Goal: Contribute content: Contribute content

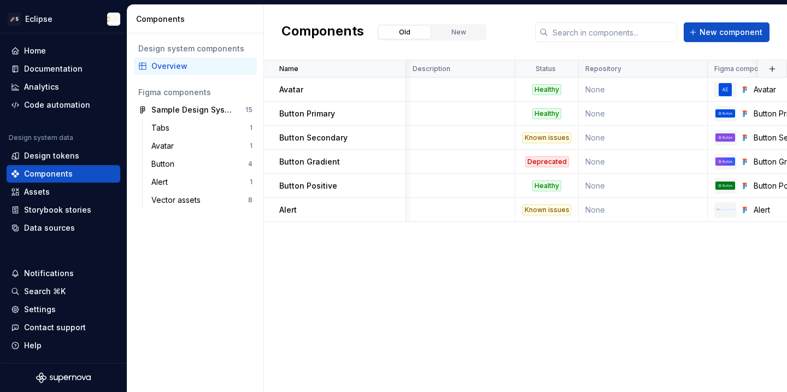
scroll to position [0, 185]
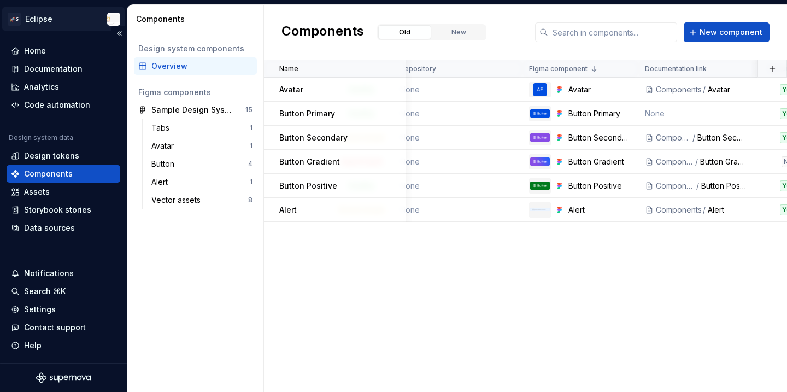
click at [43, 20] on html "🚀S Eclipse Home Documentation Analytics Code automation Design system data Desi…" at bounding box center [393, 196] width 787 height 392
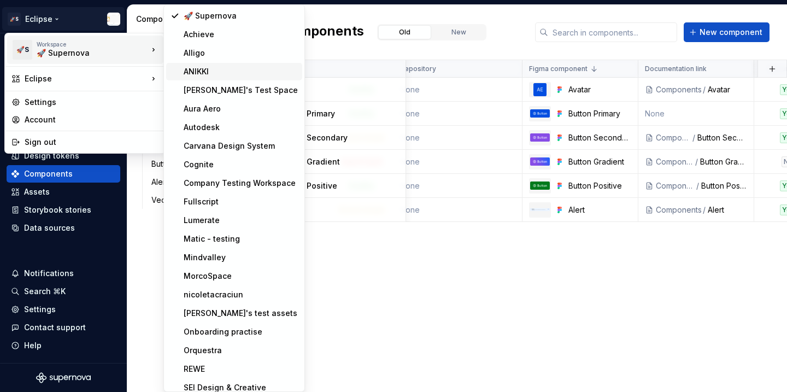
click at [196, 70] on div "ANIKKI" at bounding box center [241, 71] width 114 height 11
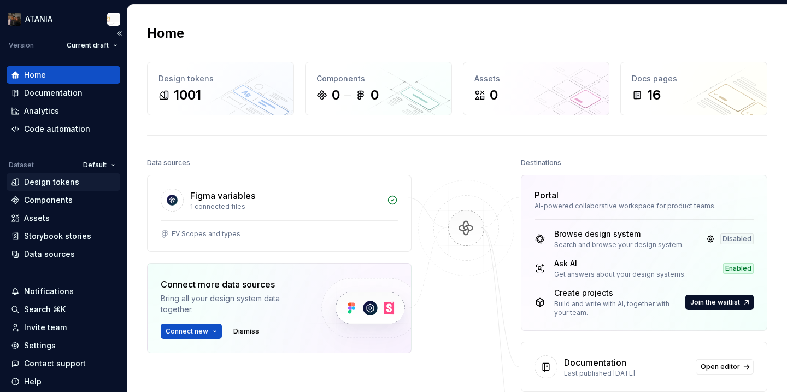
click at [66, 188] on div "Design tokens" at bounding box center [64, 181] width 114 height 17
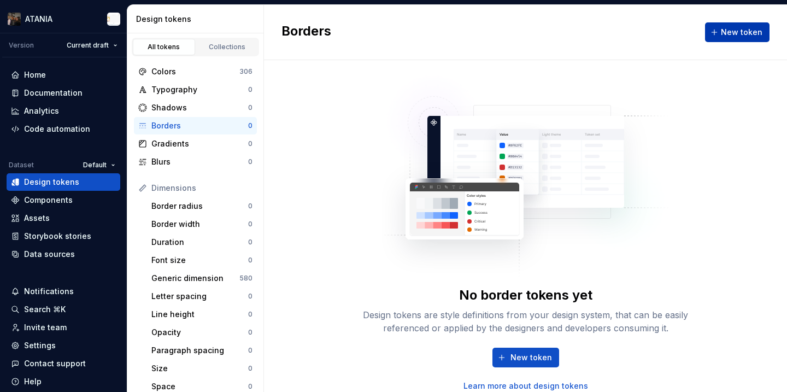
click at [734, 34] on span "New token" at bounding box center [742, 32] width 42 height 11
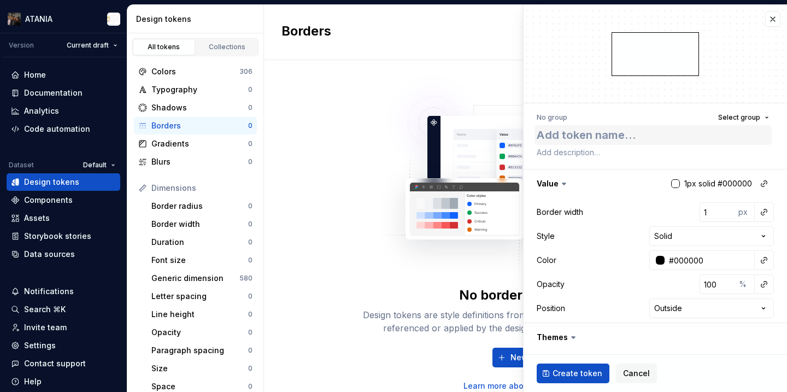
type textarea "*"
type textarea "te"
type textarea "*"
type textarea "tes"
type textarea "*"
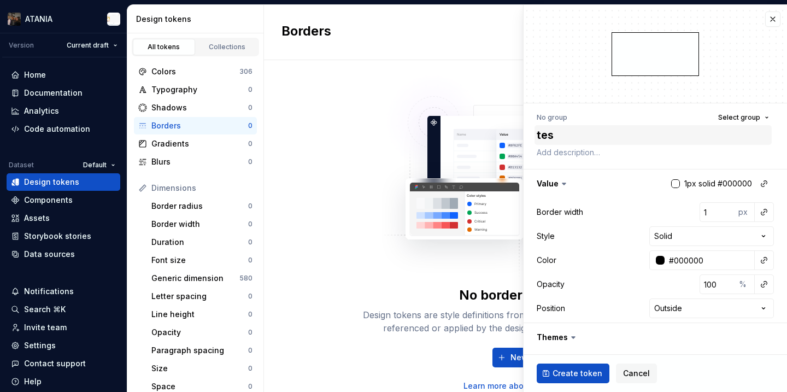
type textarea "test"
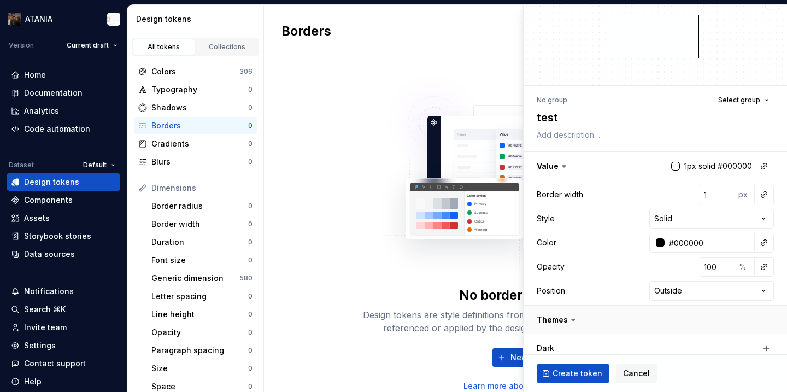
scroll to position [24, 0]
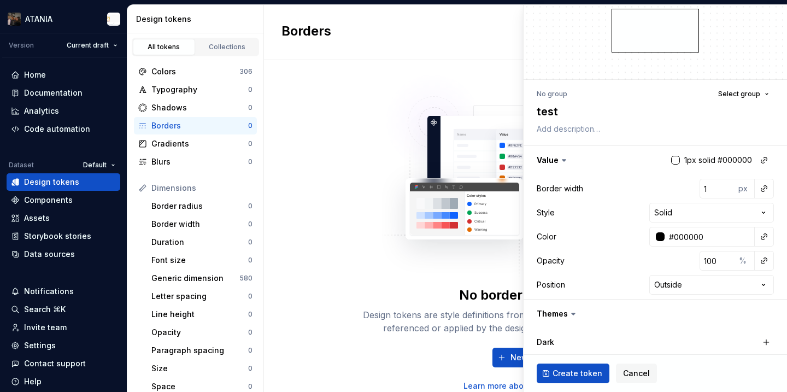
type textarea "*"
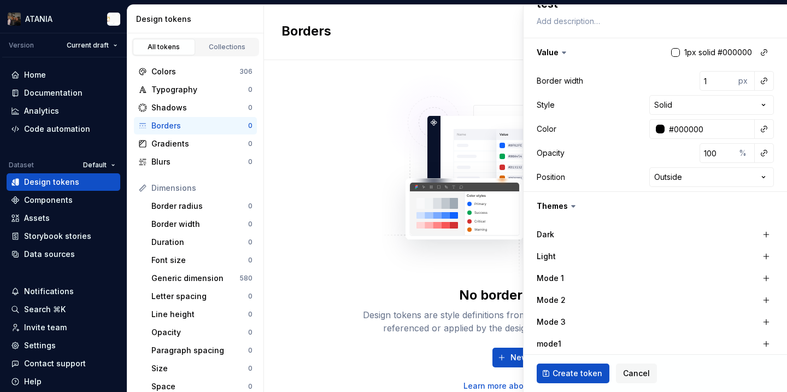
scroll to position [135, 0]
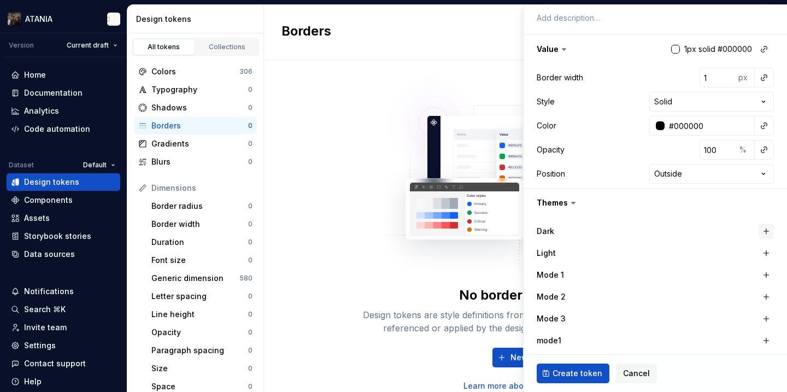
type textarea "test"
click at [772, 231] on button "button" at bounding box center [766, 231] width 15 height 15
click at [682, 231] on div "button" at bounding box center [681, 231] width 9 height 9
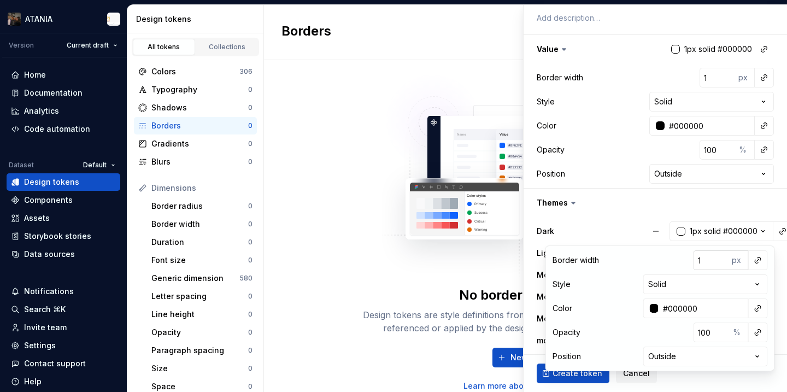
type textarea "*"
type input "5"
click at [689, 351] on html "ATANIA Version Current draft Home Documentation Analytics Code automation Datas…" at bounding box center [393, 196] width 787 height 392
click at [632, 312] on div "Color #000000" at bounding box center [661, 309] width 215 height 20
click at [720, 289] on html "ATANIA Version Current draft Home Documentation Analytics Code automation Datas…" at bounding box center [393, 196] width 787 height 392
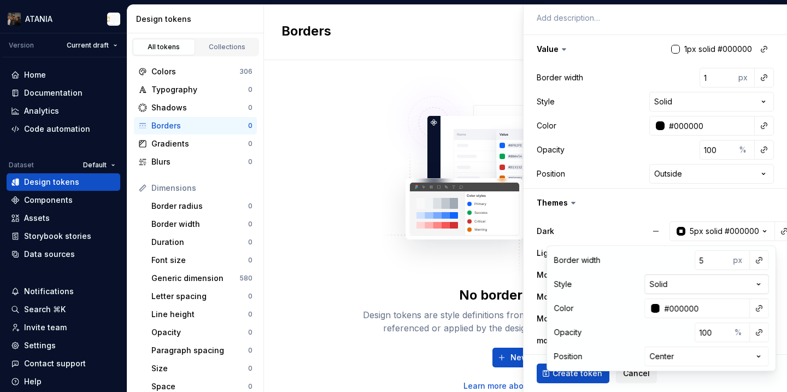
click at [720, 289] on html "ATANIA Version Current draft Home Documentation Analytics Code automation Datas…" at bounding box center [393, 196] width 787 height 392
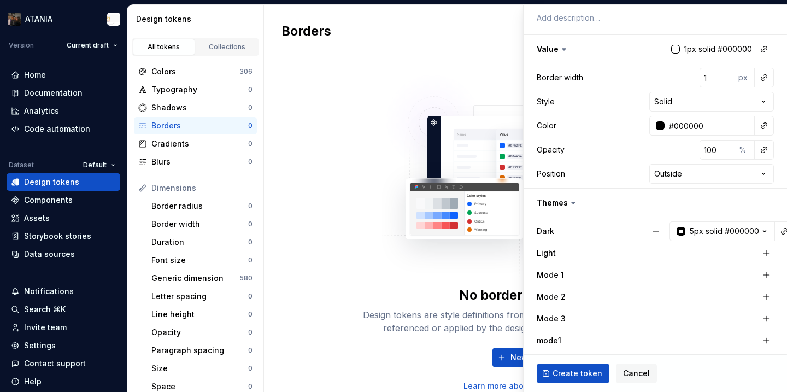
click at [608, 229] on div "Dark" at bounding box center [591, 231] width 109 height 11
click at [571, 367] on button "Create token" at bounding box center [573, 374] width 73 height 20
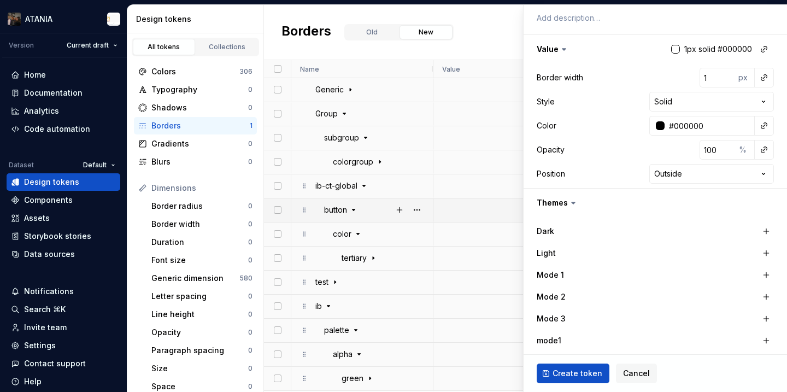
type textarea "*"
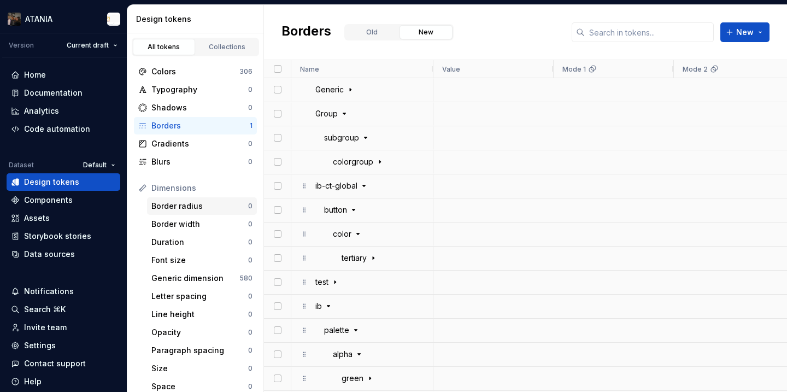
click at [209, 200] on div "Border radius 0" at bounding box center [202, 205] width 110 height 17
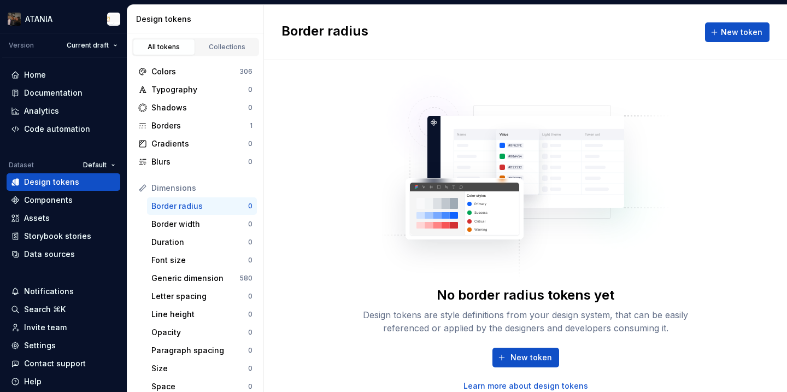
click at [703, 33] on div "Border radius New token" at bounding box center [525, 32] width 523 height 55
click at [709, 33] on button "New token" at bounding box center [737, 32] width 65 height 20
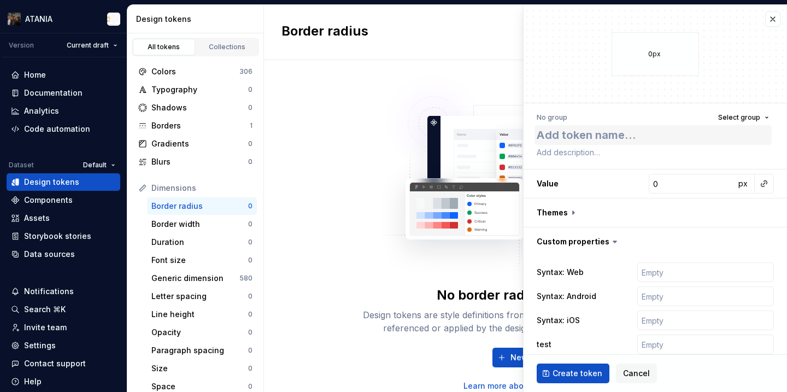
type textarea "*"
type textarea "t"
type textarea "*"
type textarea "te"
type textarea "*"
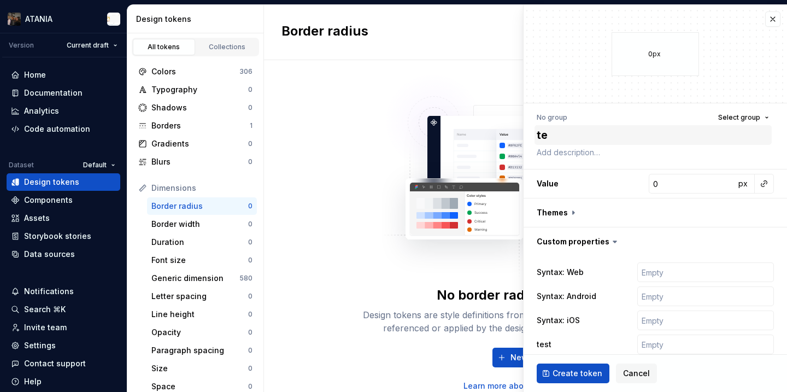
type textarea "tes"
type textarea "*"
type textarea "test"
click at [672, 184] on input "0" at bounding box center [692, 184] width 86 height 20
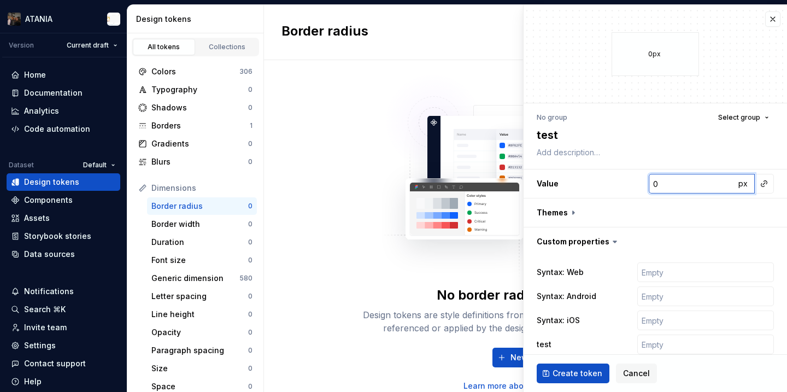
type textarea "*"
type input "5"
type textarea "*"
type input "50"
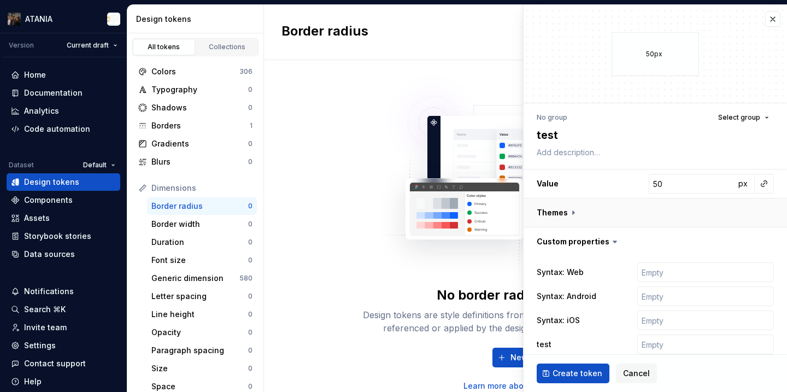
click at [667, 207] on button "button" at bounding box center [656, 212] width 264 height 28
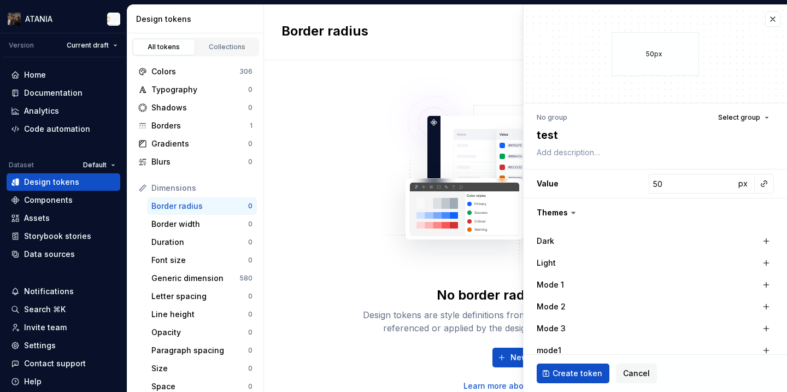
drag, startPoint x: 587, startPoint y: 378, endPoint x: 608, endPoint y: 241, distance: 138.4
click at [608, 241] on fieldset "**********" at bounding box center [656, 331] width 264 height 652
click at [774, 243] on div "Dark Light Mode 1 Mode 2 Mode 3 mode1 mode2 mode3 Mode 4" at bounding box center [656, 328] width 264 height 203
click at [772, 243] on button "button" at bounding box center [766, 240] width 15 height 15
type textarea "*"
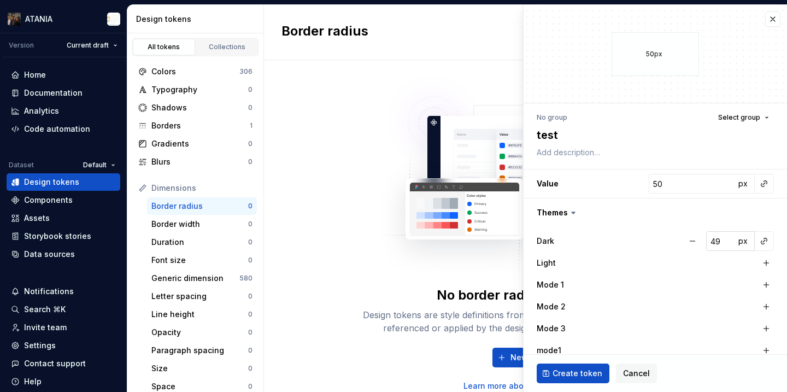
type input "49"
click at [723, 243] on input "49" at bounding box center [720, 241] width 29 height 20
type textarea "*"
type input "50"
click at [726, 237] on input "50" at bounding box center [720, 241] width 29 height 20
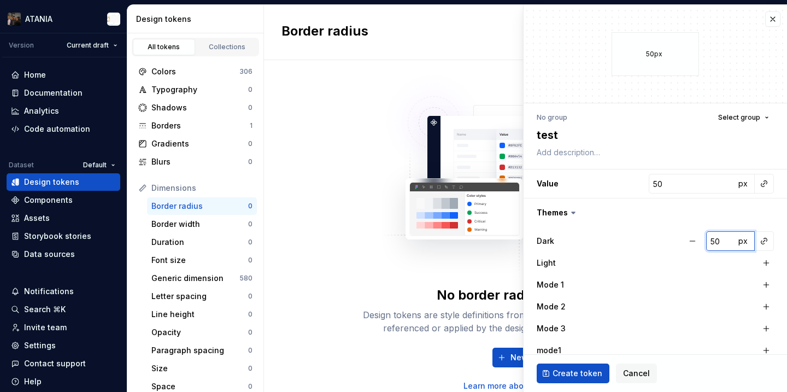
type textarea "*"
type input "51"
click at [726, 237] on input "51" at bounding box center [720, 241] width 29 height 20
type textarea "*"
type input "52"
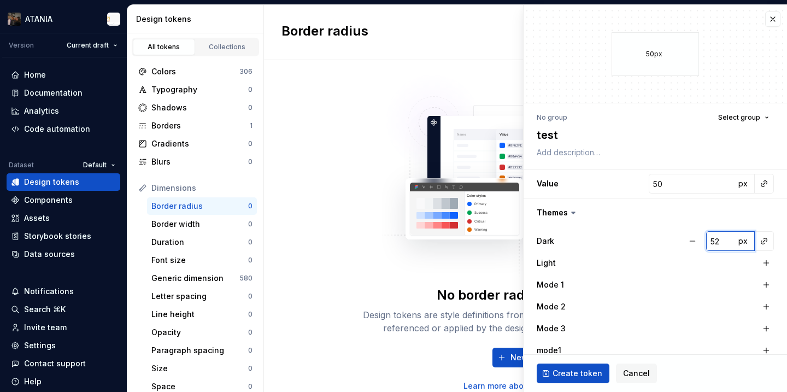
click at [726, 237] on input "52" at bounding box center [720, 241] width 29 height 20
type textarea "*"
type input "53"
click at [726, 237] on input "53" at bounding box center [720, 241] width 29 height 20
type textarea "*"
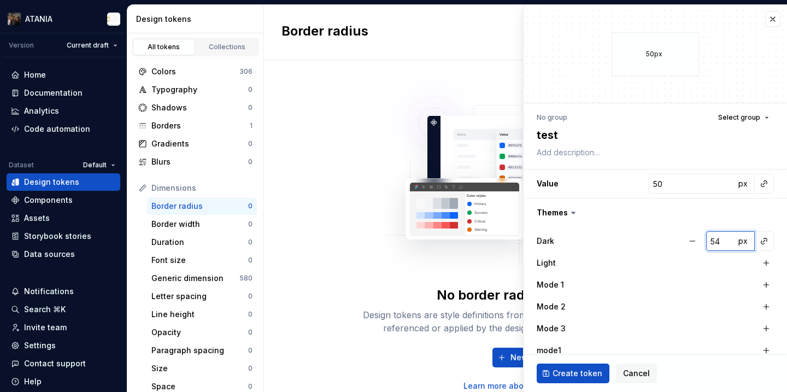
type input "54"
click at [726, 237] on input "54" at bounding box center [720, 241] width 29 height 20
type textarea "*"
type input "55"
click at [726, 237] on input "55" at bounding box center [720, 241] width 29 height 20
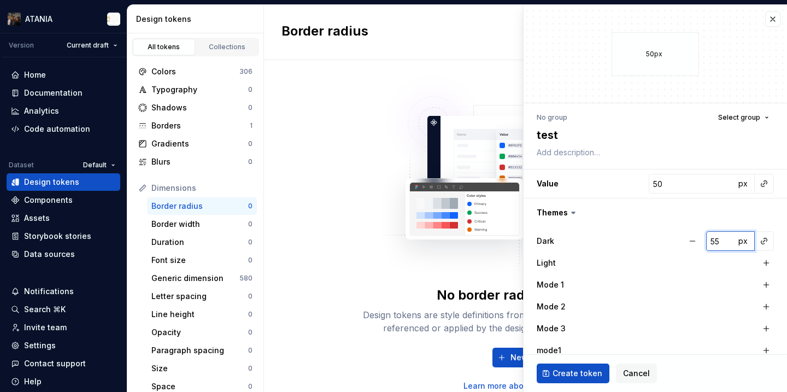
type textarea "*"
type input "56"
click at [726, 237] on input "56" at bounding box center [720, 241] width 29 height 20
type textarea "*"
type input "57"
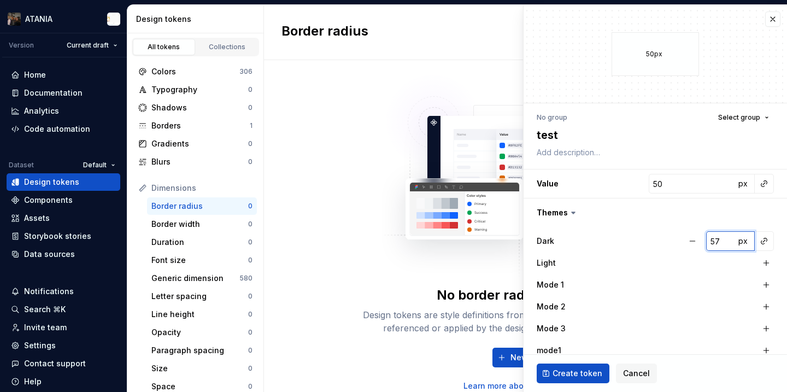
click at [726, 237] on input "57" at bounding box center [720, 241] width 29 height 20
type textarea "*"
type input "58"
click at [726, 237] on input "58" at bounding box center [720, 241] width 29 height 20
click at [582, 366] on button "Create token" at bounding box center [573, 374] width 73 height 20
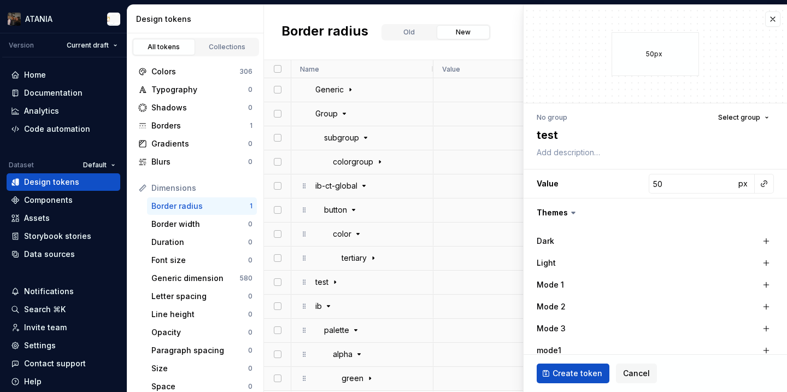
type textarea "*"
type input "0"
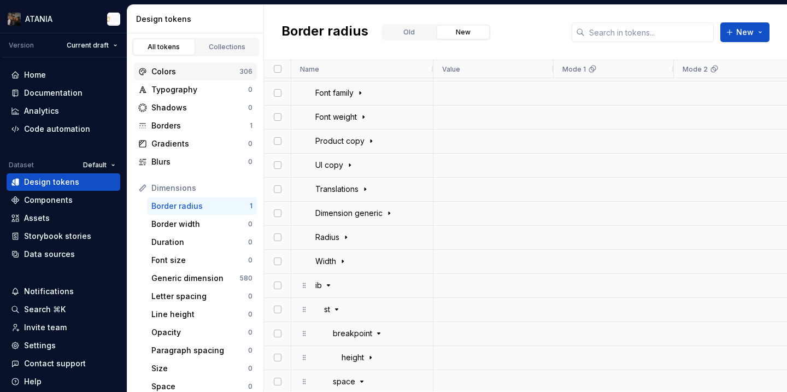
scroll to position [4968, 0]
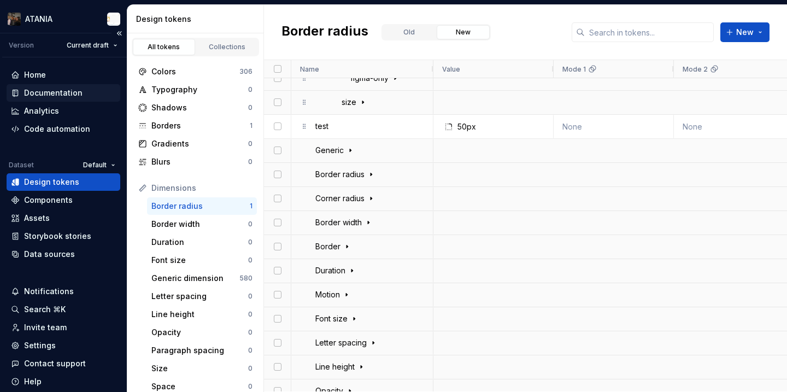
click at [77, 90] on div "Documentation" at bounding box center [53, 92] width 59 height 11
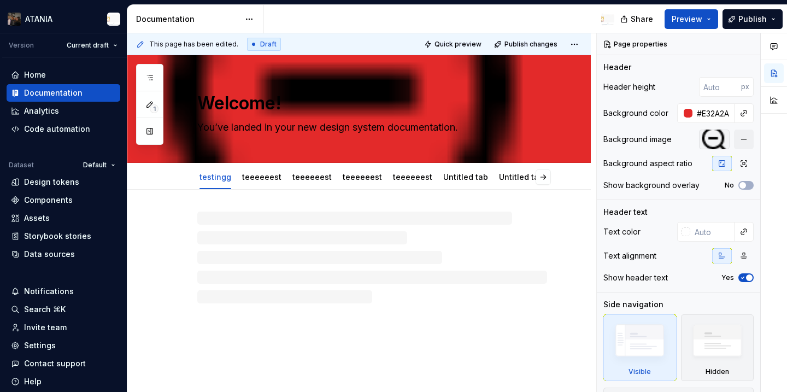
type textarea "*"
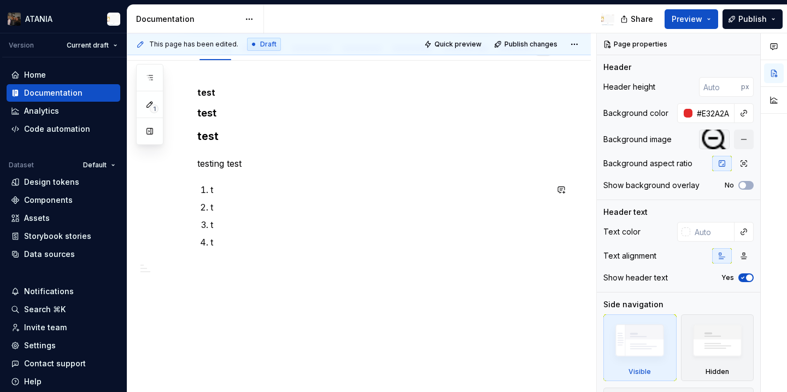
click at [279, 271] on div "test test test testing test t t t t" at bounding box center [372, 181] width 350 height 188
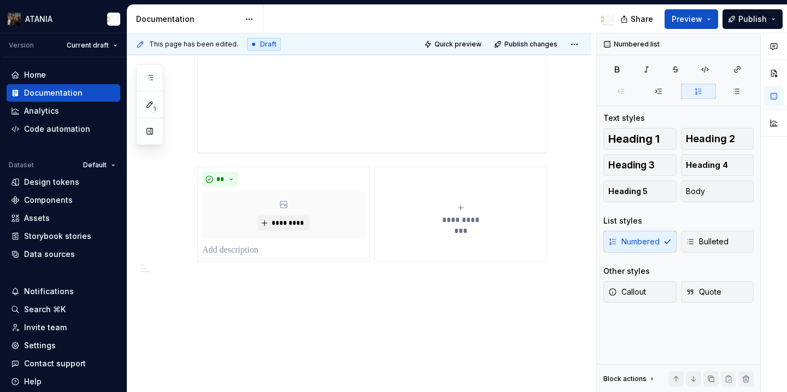
scroll to position [989, 0]
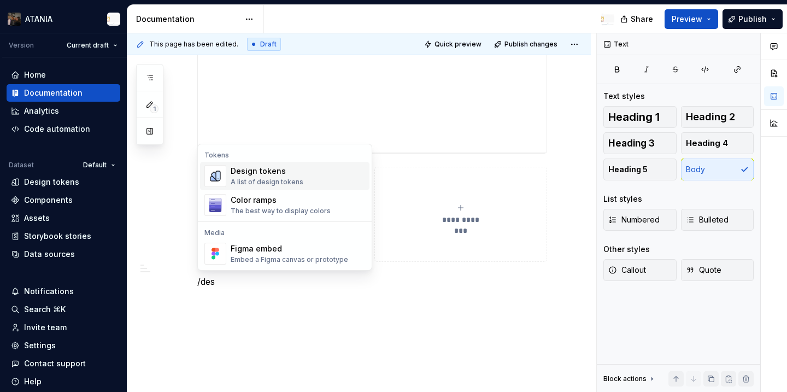
click at [302, 180] on div "Design tokens A list of design tokens" at bounding box center [298, 176] width 135 height 22
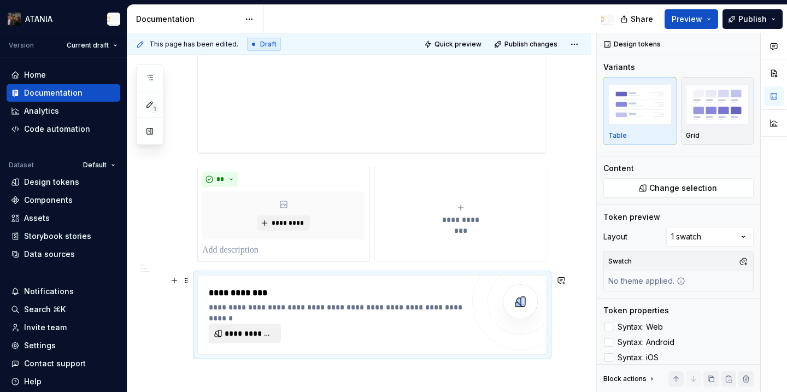
click at [241, 328] on button "**********" at bounding box center [245, 334] width 72 height 20
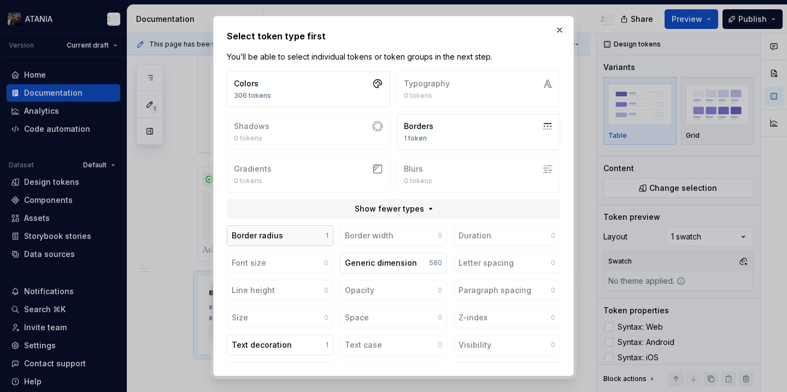
click at [293, 234] on button "Border radius 1" at bounding box center [280, 235] width 107 height 21
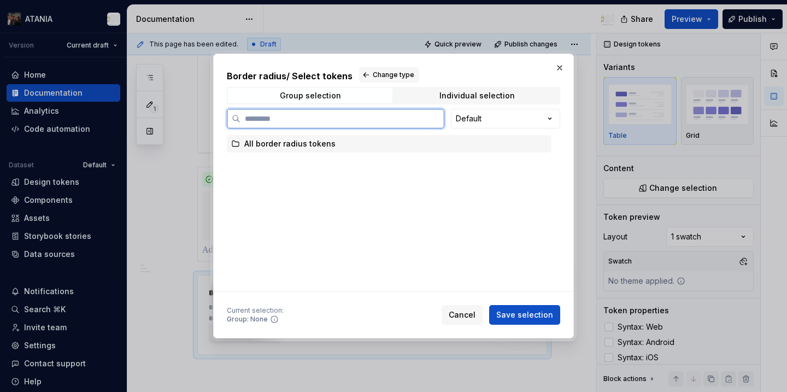
click at [365, 141] on div "All border radius tokens" at bounding box center [389, 143] width 325 height 17
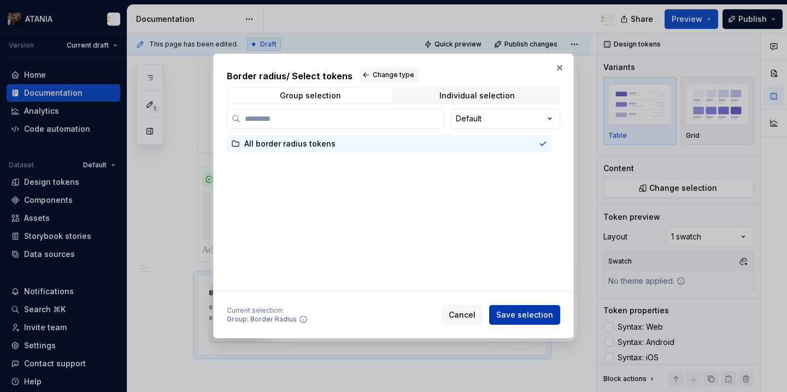
click at [524, 314] on span "Save selection" at bounding box center [525, 314] width 57 height 11
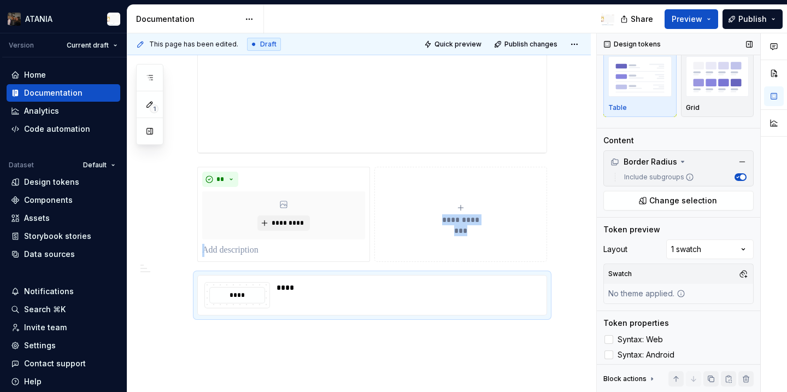
scroll to position [35, 0]
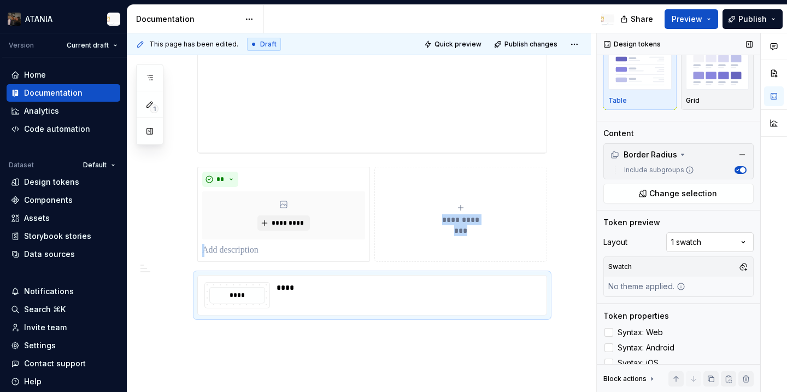
click at [698, 240] on div "Comments Open comments No comments yet Select ‘Comment’ from the block context …" at bounding box center [692, 212] width 190 height 359
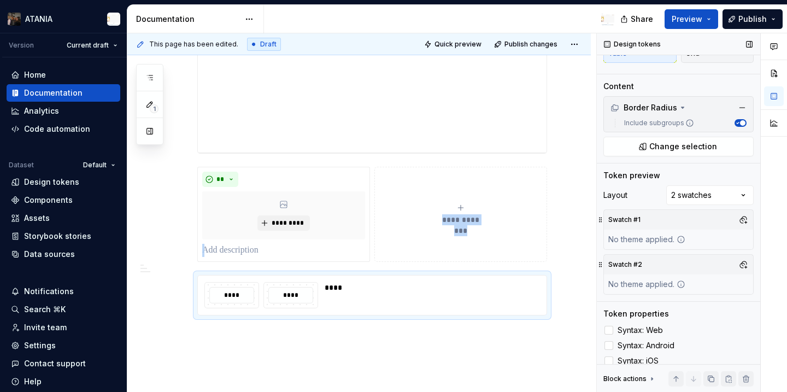
scroll to position [91, 0]
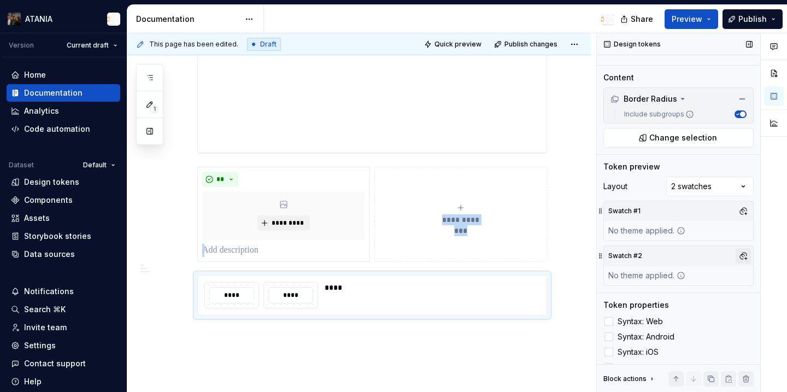
click at [739, 252] on button "button" at bounding box center [743, 255] width 15 height 15
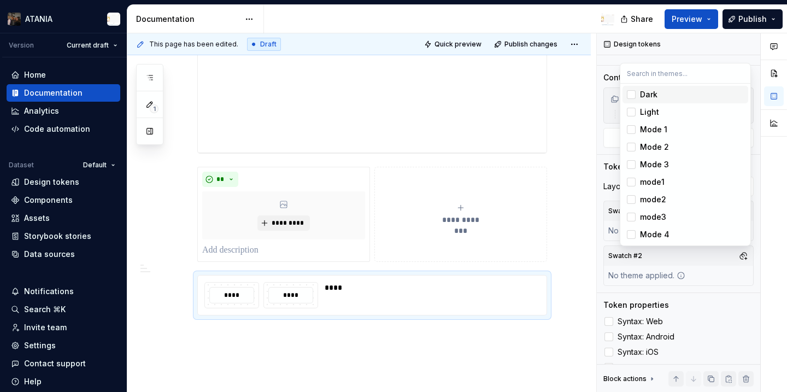
click at [662, 89] on div "Dark" at bounding box center [692, 94] width 104 height 11
click at [747, 13] on html "ATANIA Version Current draft Home Documentation Analytics Code automation Datas…" at bounding box center [393, 196] width 787 height 392
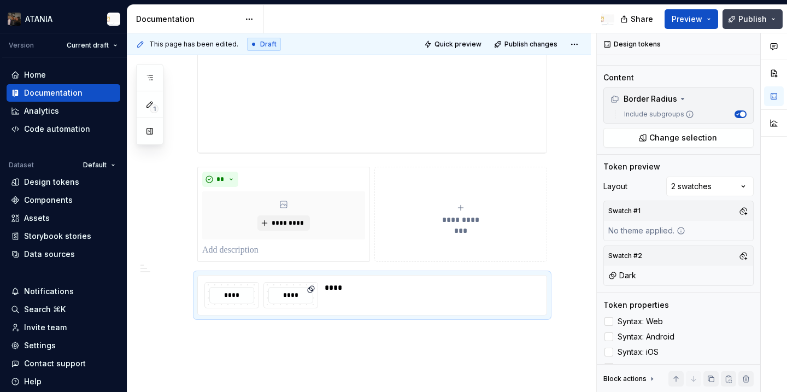
click at [748, 18] on span "Publish" at bounding box center [753, 19] width 28 height 11
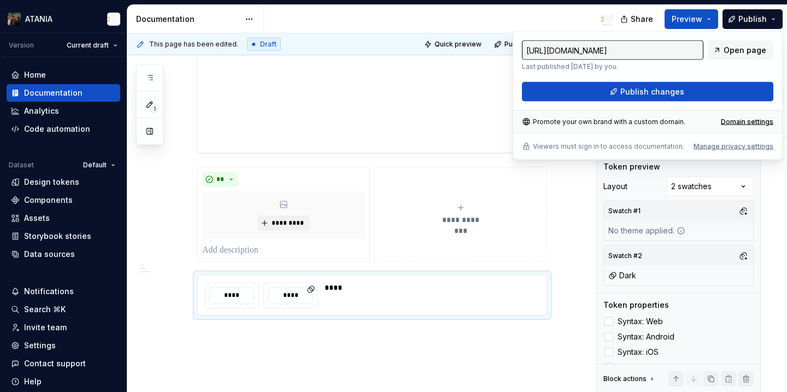
click at [663, 103] on div "[URL][DOMAIN_NAME] Last published [DATE] by you. Open page Publish changes Prom…" at bounding box center [648, 95] width 270 height 129
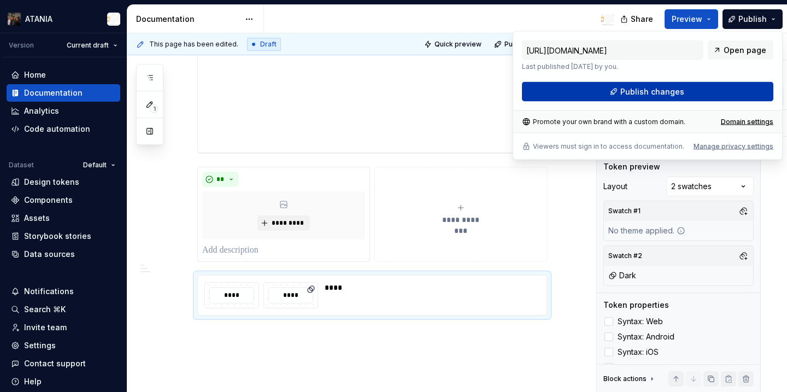
click at [661, 97] on button "Publish changes" at bounding box center [648, 92] width 252 height 20
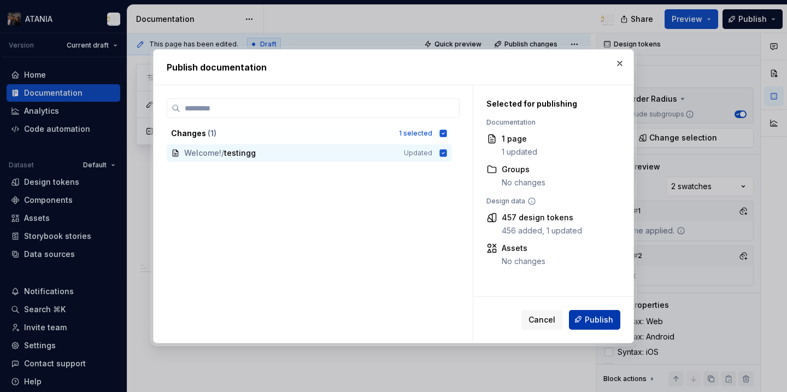
click at [600, 320] on span "Publish" at bounding box center [599, 319] width 28 height 11
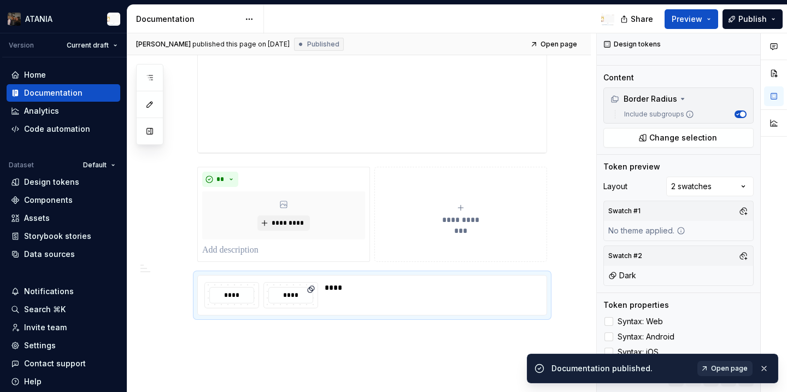
click at [739, 365] on span "Open page" at bounding box center [729, 368] width 37 height 9
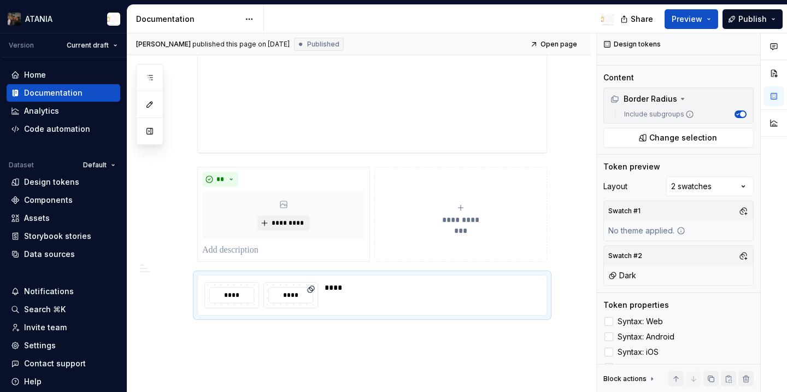
type textarea "*"
click at [61, 332] on div "Invite team" at bounding box center [45, 327] width 43 height 11
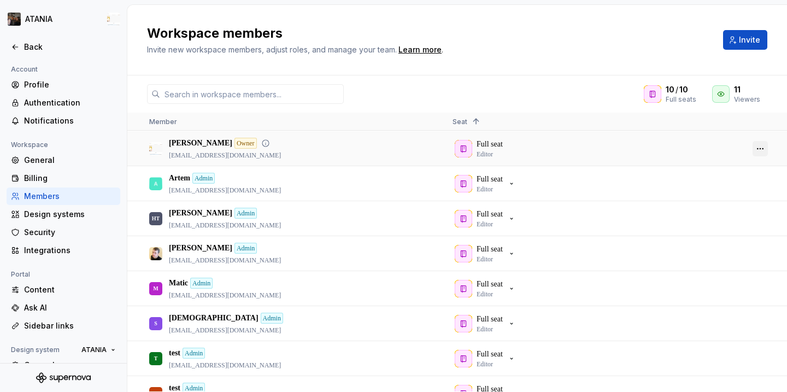
click at [758, 143] on button "button" at bounding box center [760, 148] width 15 height 15
click at [649, 215] on div "Full seat Editor" at bounding box center [595, 218] width 285 height 33
click at [516, 179] on icon "button" at bounding box center [511, 183] width 9 height 9
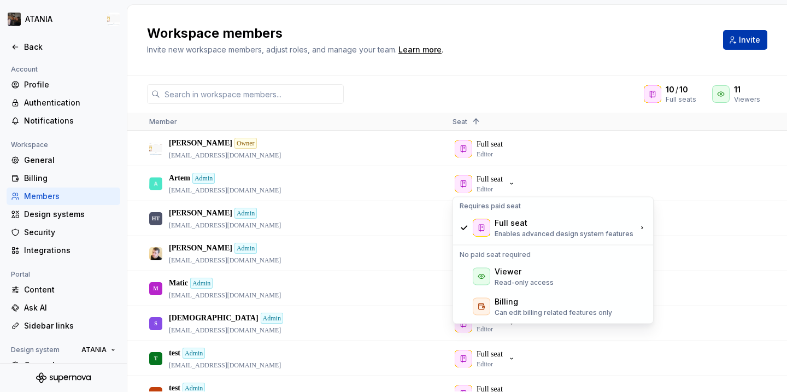
click at [748, 49] on button "Invite" at bounding box center [745, 40] width 44 height 20
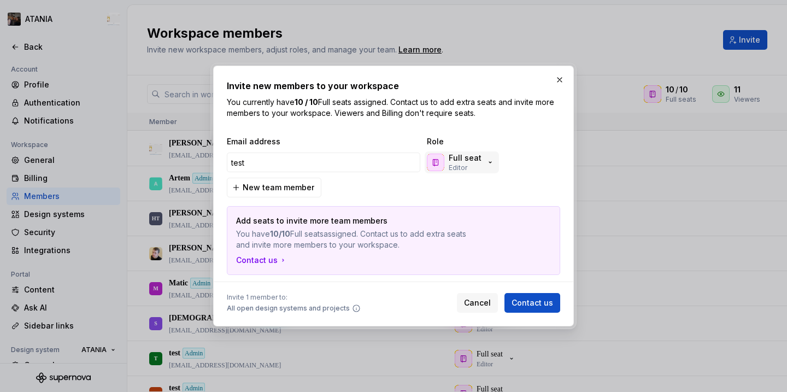
type input "test"
click at [479, 168] on div "Full seat Editor" at bounding box center [461, 163] width 68 height 20
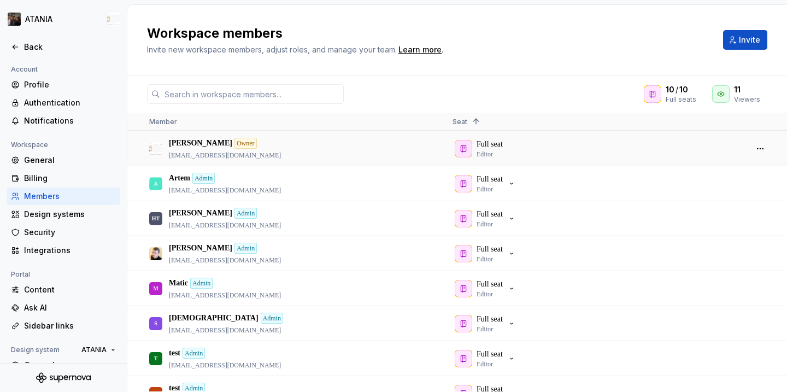
click at [626, 138] on div "Full seat Editor" at bounding box center [595, 148] width 285 height 33
click at [62, 52] on div "Back" at bounding box center [70, 47] width 92 height 11
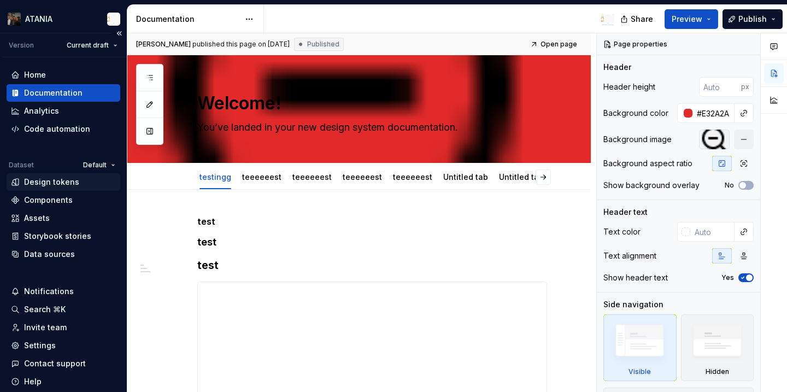
click at [70, 189] on div "Design tokens" at bounding box center [64, 181] width 114 height 17
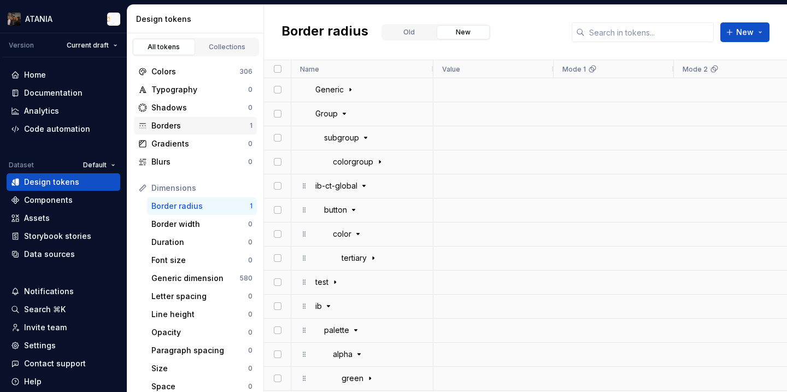
click at [214, 130] on div "Borders" at bounding box center [200, 125] width 98 height 11
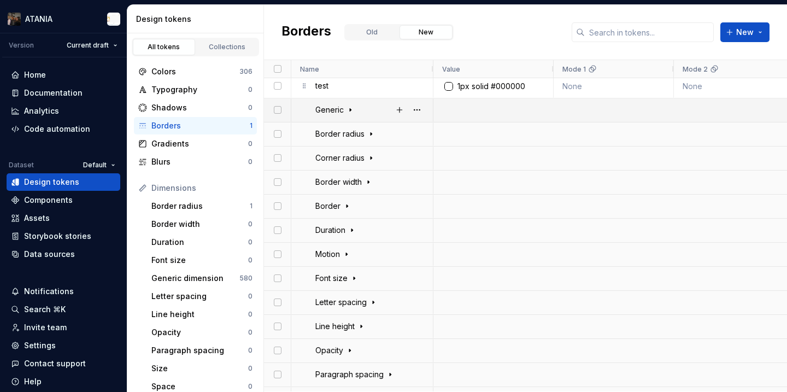
scroll to position [2531, 0]
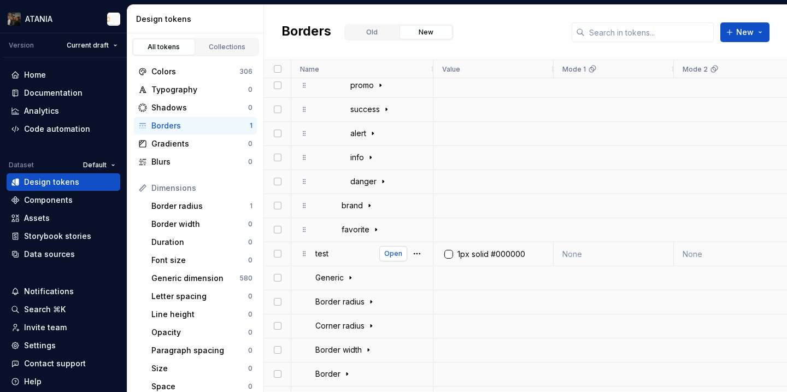
click at [394, 254] on span "Open" at bounding box center [393, 253] width 18 height 9
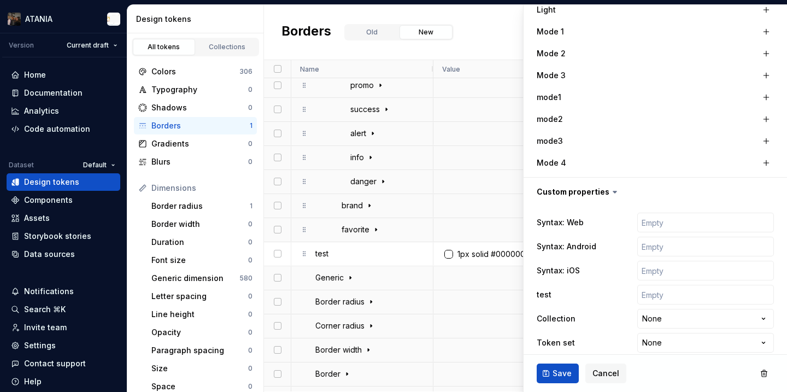
scroll to position [390, 0]
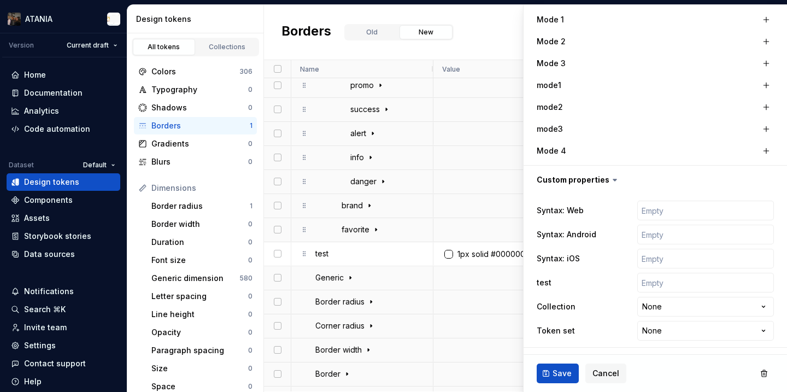
type textarea "*"
click at [594, 377] on span "Cancel" at bounding box center [606, 373] width 27 height 11
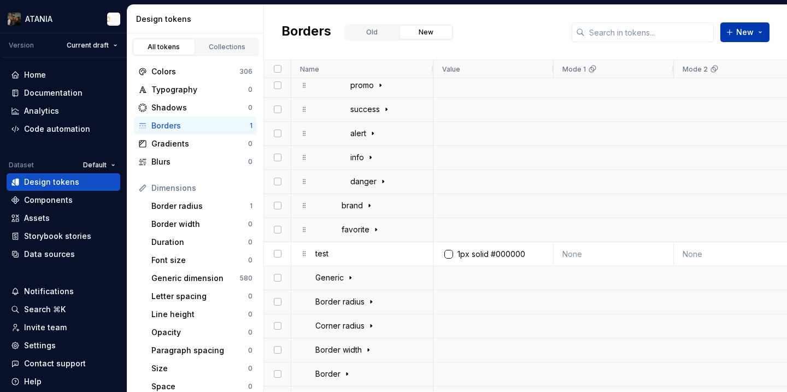
click at [729, 42] on button "New" at bounding box center [745, 32] width 49 height 20
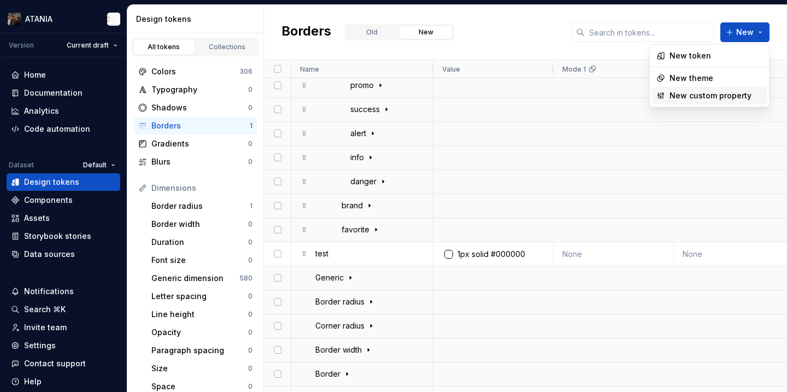
click at [705, 95] on div "New custom property" at bounding box center [711, 95] width 82 height 11
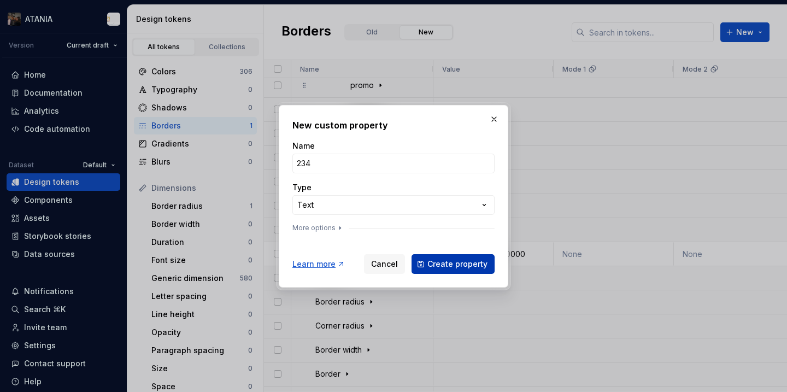
type input "234"
click at [469, 268] on span "Create property" at bounding box center [458, 264] width 60 height 11
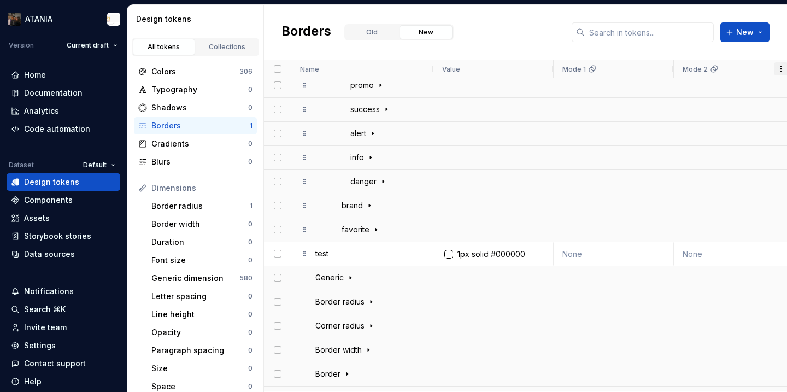
click at [776, 72] on span at bounding box center [781, 68] width 13 height 13
click at [681, 51] on div "Borders Old New New" at bounding box center [525, 32] width 523 height 55
click at [735, 36] on button "New" at bounding box center [745, 32] width 49 height 20
click at [702, 91] on div "New custom property" at bounding box center [711, 95] width 82 height 11
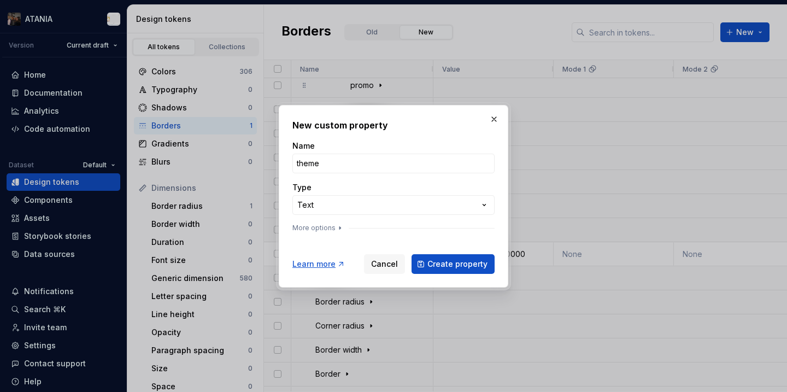
type input "theme"
click at [454, 274] on div "**********" at bounding box center [394, 196] width 230 height 183
click at [446, 264] on span "Create property" at bounding box center [458, 264] width 60 height 11
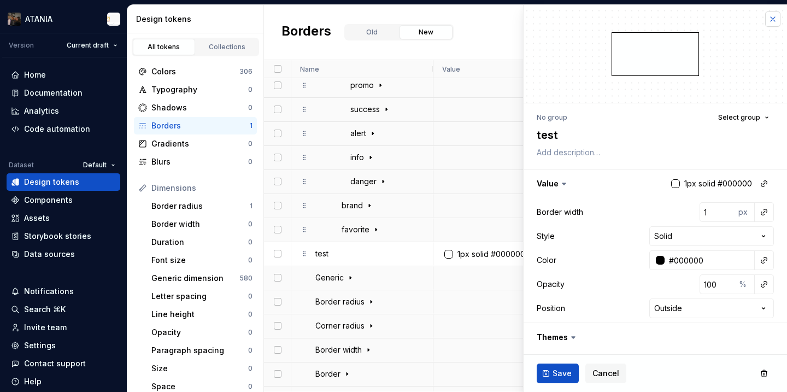
click at [773, 13] on button "button" at bounding box center [773, 18] width 15 height 15
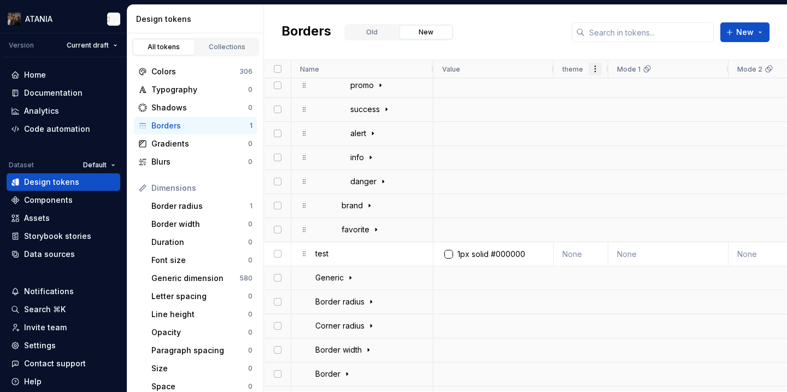
click at [601, 68] on span at bounding box center [595, 68] width 13 height 13
click at [610, 89] on span "Edit property" at bounding box center [634, 90] width 62 height 20
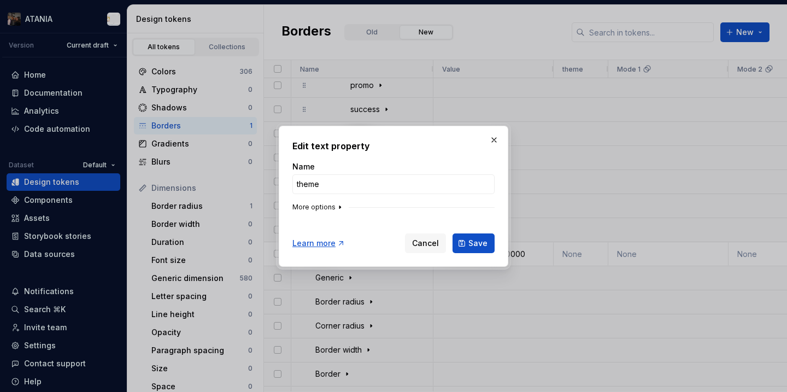
click at [339, 207] on icon "button" at bounding box center [340, 207] width 9 height 9
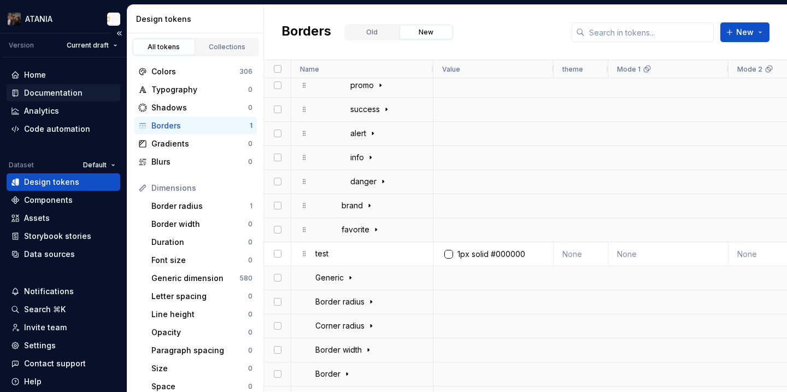
click at [75, 99] on div "Documentation" at bounding box center [64, 92] width 114 height 17
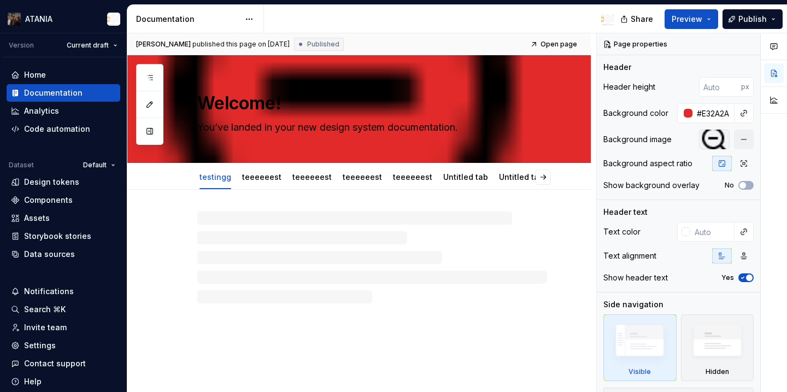
type textarea "*"
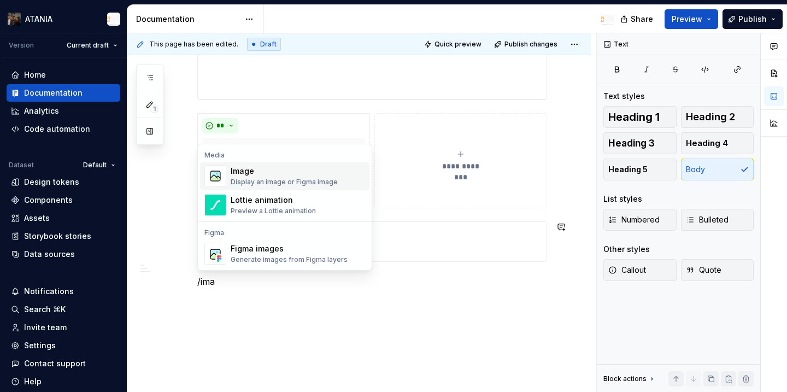
click at [273, 183] on div "Display an image or Figma image" at bounding box center [284, 182] width 107 height 9
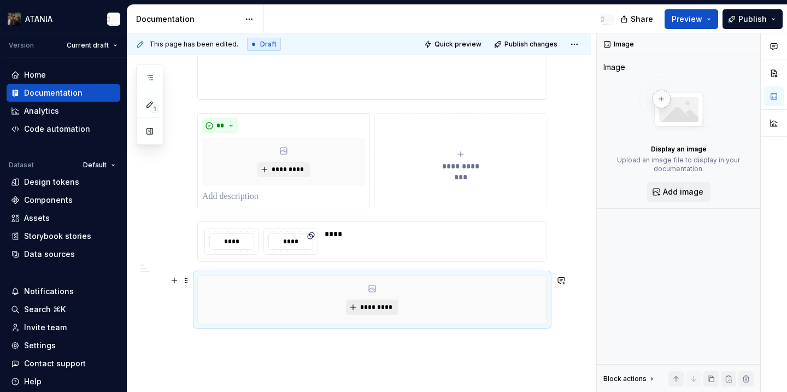
click at [386, 307] on span "*********" at bounding box center [376, 307] width 33 height 9
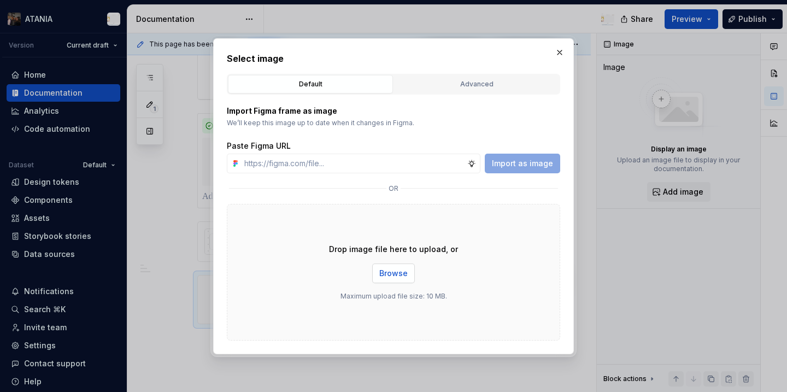
click at [385, 268] on span "Browse" at bounding box center [393, 273] width 28 height 11
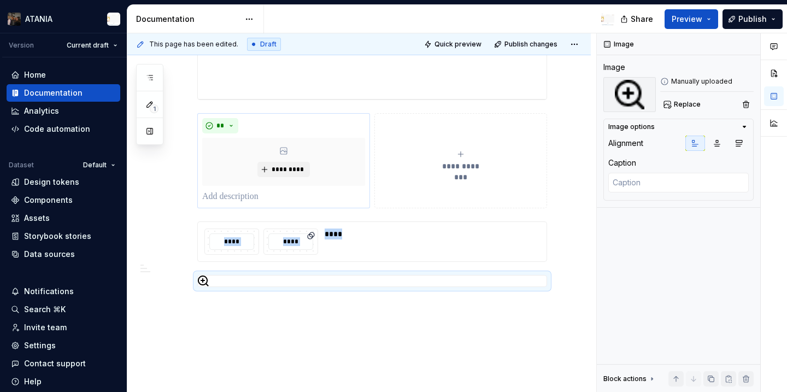
type textarea "*"
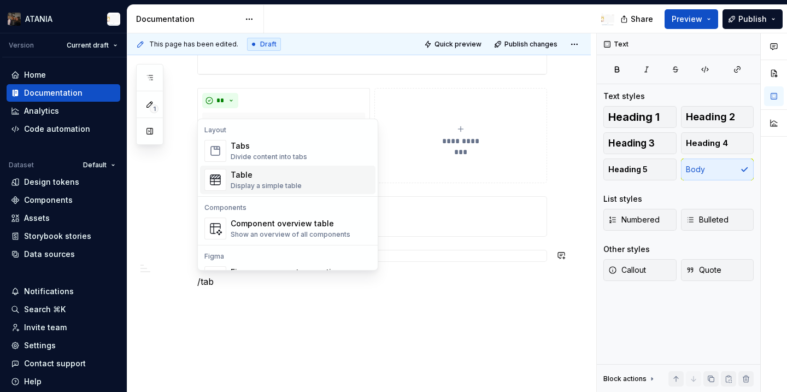
click at [303, 172] on div "Table Display a simple table" at bounding box center [301, 180] width 141 height 22
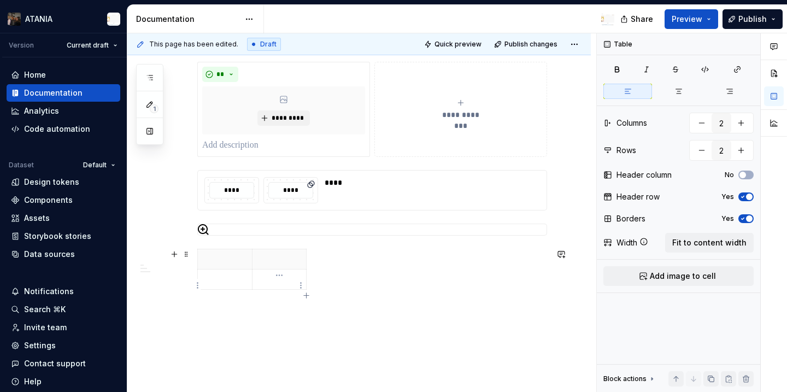
scroll to position [1100, 0]
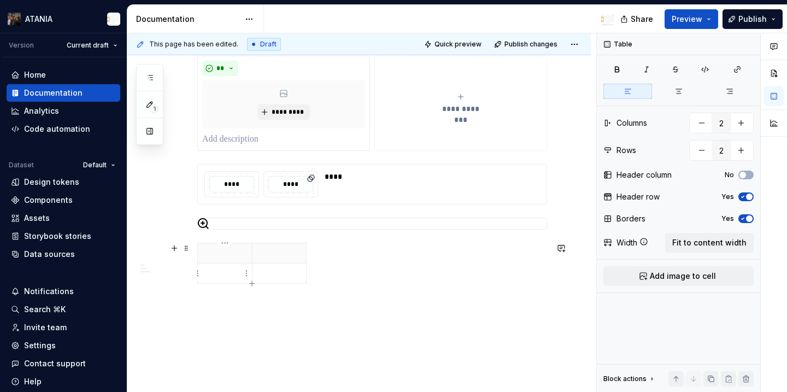
click at [231, 277] on p at bounding box center [225, 273] width 41 height 11
click at [203, 271] on td at bounding box center [225, 274] width 55 height 20
click at [199, 276] on html "ATANIA Version Current draft Home Documentation Analytics Code automation Datas…" at bounding box center [393, 196] width 787 height 392
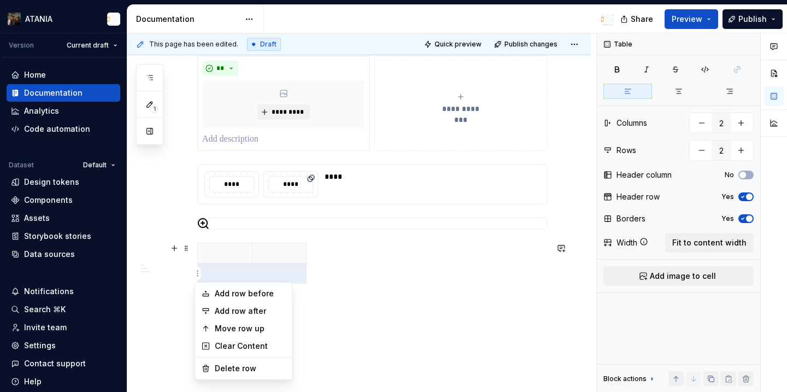
click at [355, 278] on html "ATANIA Version Current draft Home Documentation Analytics Code automation Datas…" at bounding box center [393, 196] width 787 height 392
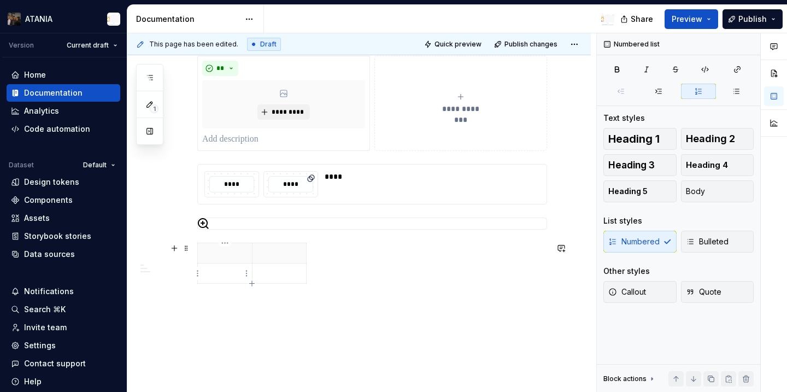
click at [226, 273] on p at bounding box center [225, 273] width 41 height 11
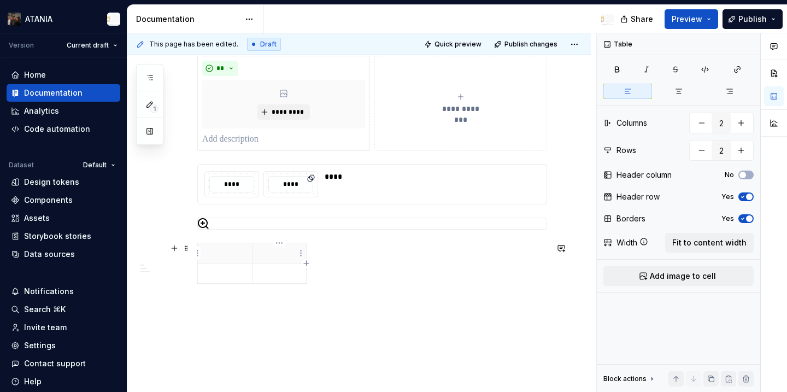
click at [282, 260] on th at bounding box center [279, 253] width 55 height 20
click at [277, 272] on p at bounding box center [279, 273] width 41 height 11
click at [257, 285] on div at bounding box center [372, 265] width 350 height 45
click at [253, 282] on icon "button" at bounding box center [252, 283] width 9 height 9
type input "3"
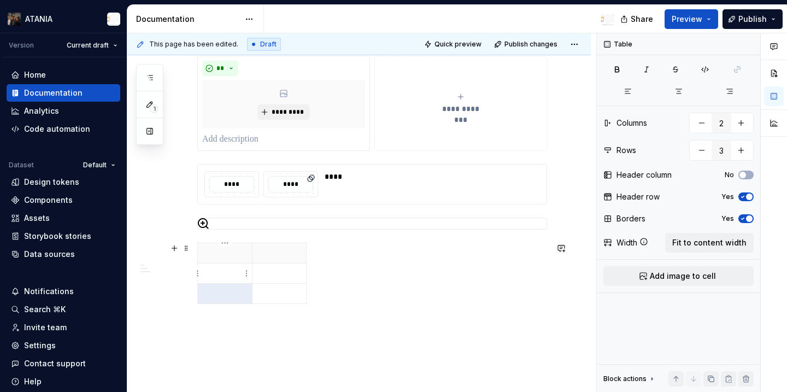
click at [224, 271] on p at bounding box center [225, 273] width 41 height 11
click at [244, 271] on html "ATANIA Version Current draft Home Documentation Analytics Code automation Datas…" at bounding box center [393, 196] width 787 height 392
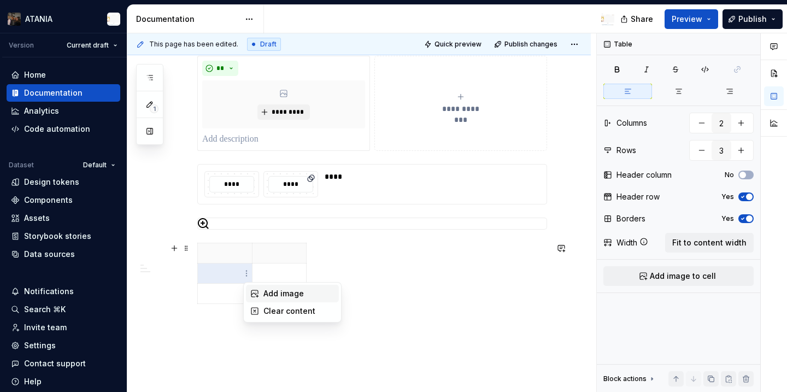
click at [261, 291] on div "Add image" at bounding box center [292, 293] width 93 height 17
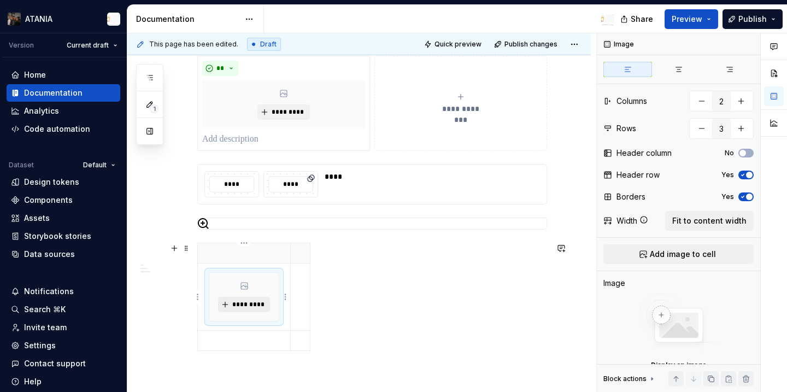
click at [252, 304] on span "*********" at bounding box center [248, 304] width 33 height 9
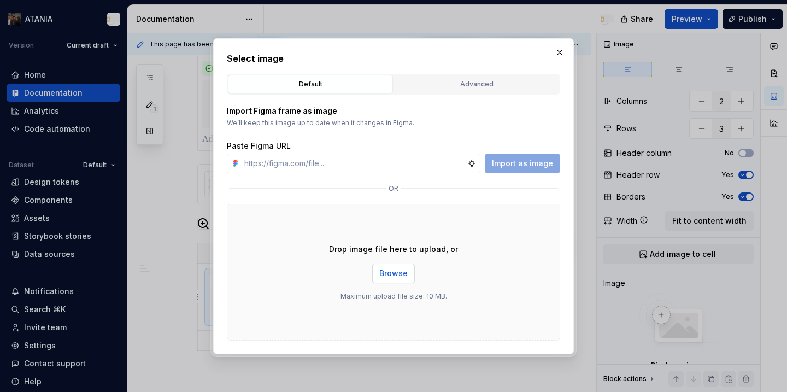
click at [389, 277] on span "Browse" at bounding box center [393, 273] width 28 height 11
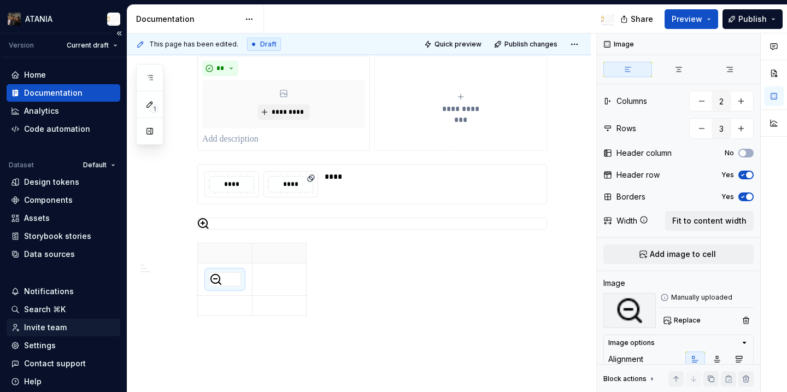
click at [67, 322] on div "Invite team" at bounding box center [64, 327] width 114 height 17
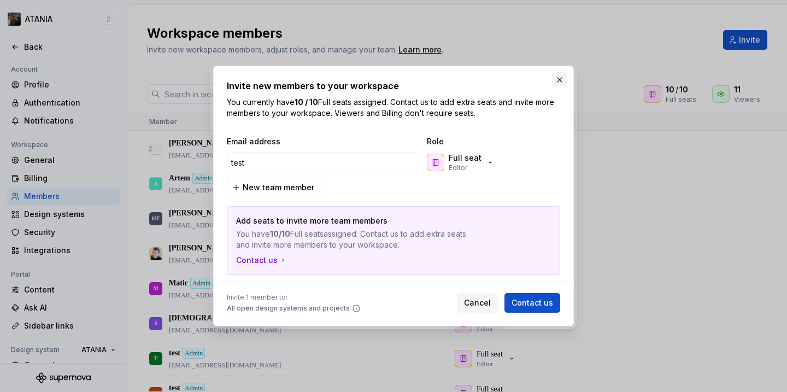
click at [558, 77] on button "button" at bounding box center [559, 79] width 15 height 15
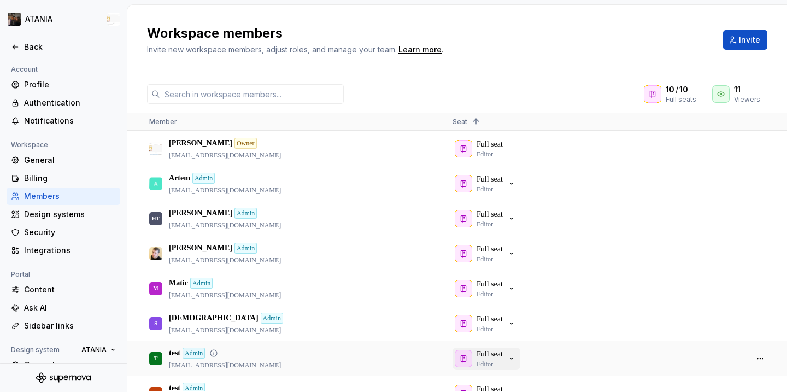
click at [514, 362] on icon "button" at bounding box center [511, 358] width 9 height 9
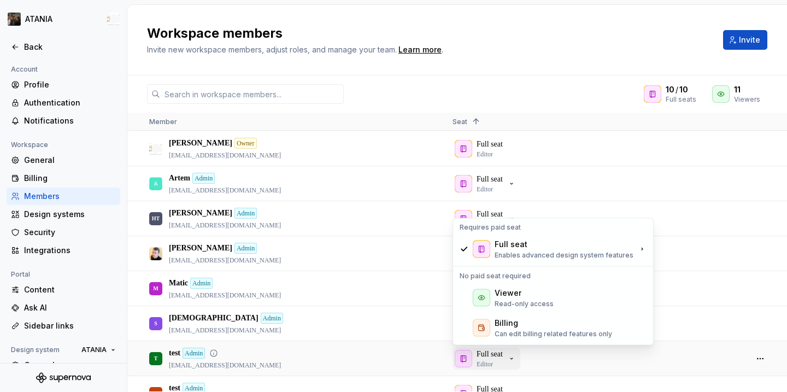
click at [514, 362] on icon "button" at bounding box center [511, 358] width 9 height 9
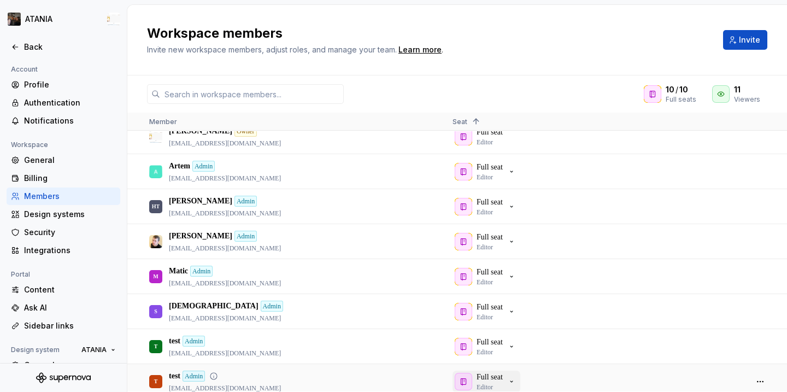
scroll to position [15, 0]
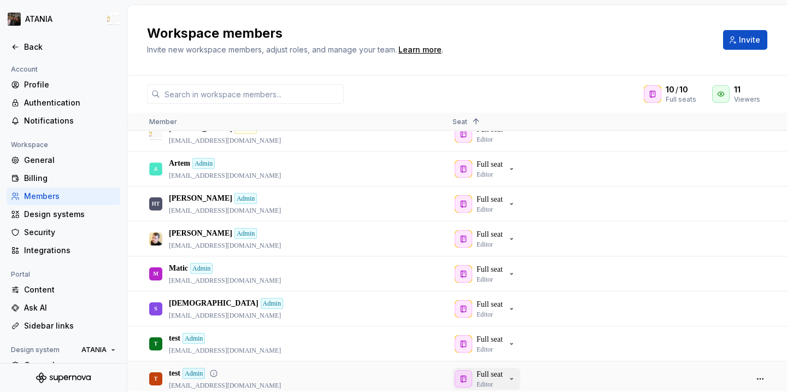
click at [516, 383] on div "Full seat Editor" at bounding box center [485, 379] width 61 height 20
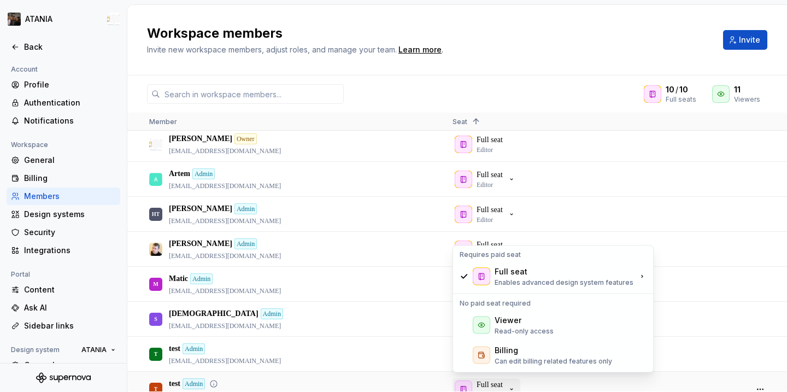
scroll to position [2, 0]
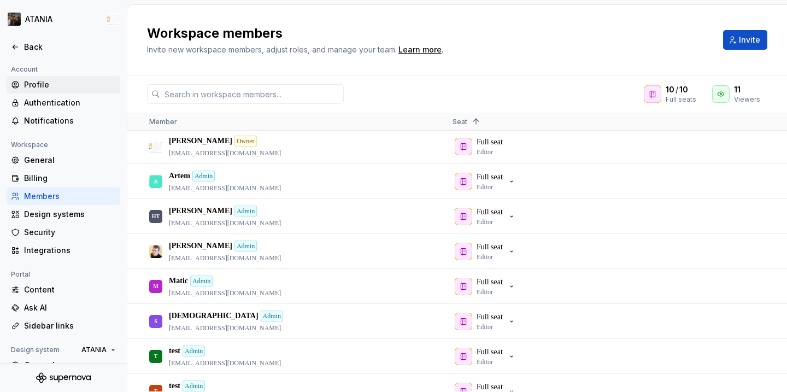
click at [52, 79] on div "Profile" at bounding box center [70, 84] width 92 height 11
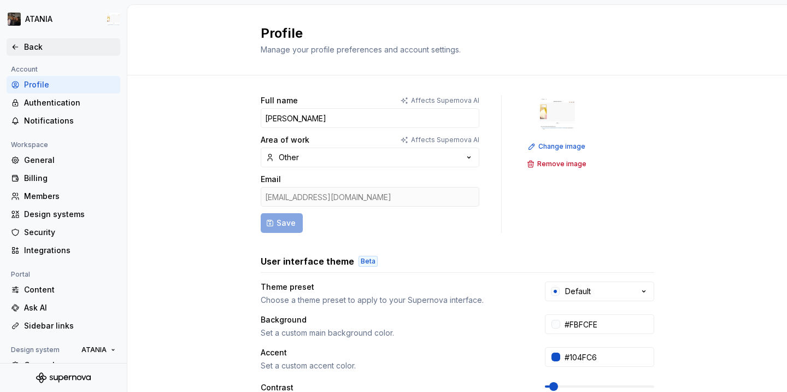
click at [41, 46] on div "Back" at bounding box center [70, 47] width 92 height 11
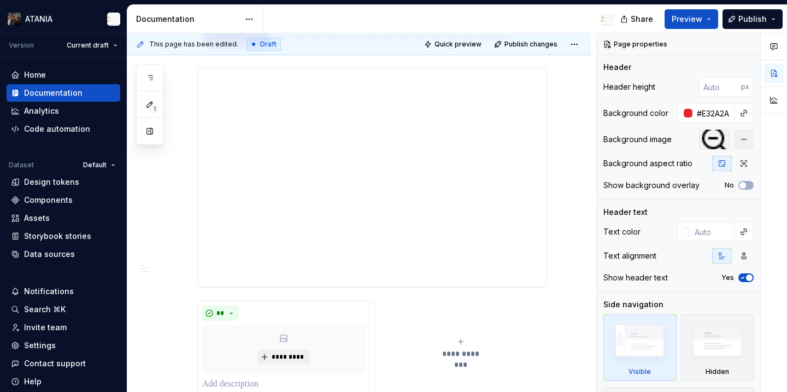
scroll to position [950, 0]
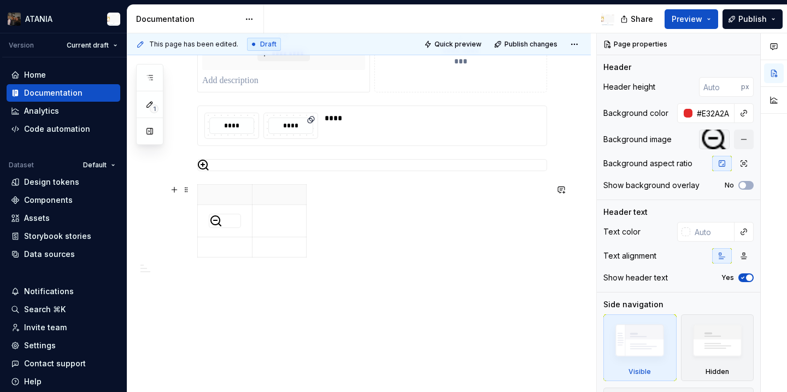
click at [310, 247] on div at bounding box center [372, 223] width 350 height 78
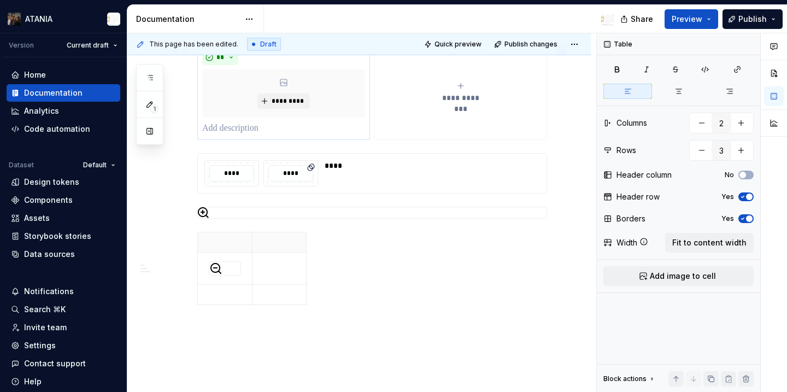
scroll to position [1159, 0]
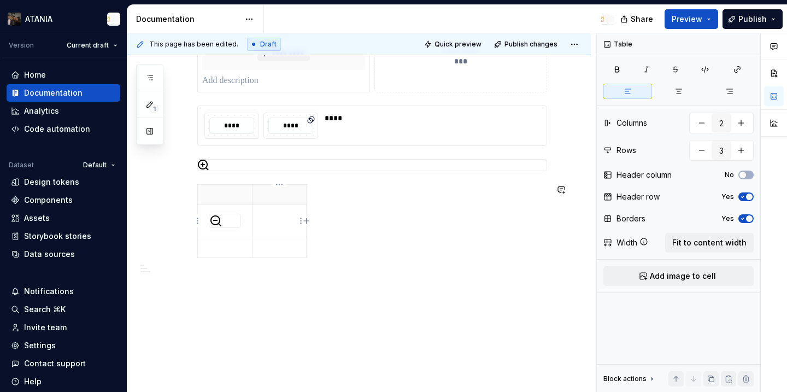
type textarea "*"
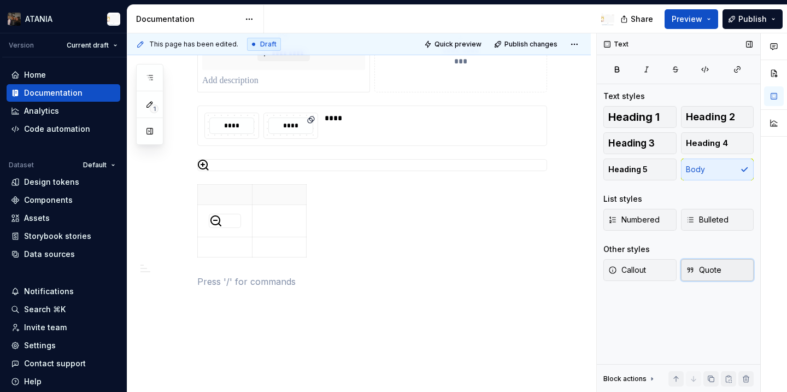
click at [708, 266] on span "Quote" at bounding box center [704, 270] width 36 height 11
click at [179, 312] on button "button" at bounding box center [174, 309] width 15 height 15
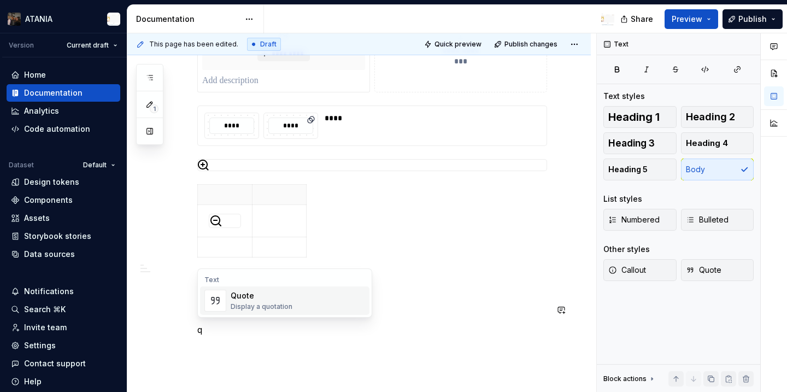
click at [266, 298] on div "Quote" at bounding box center [262, 295] width 62 height 11
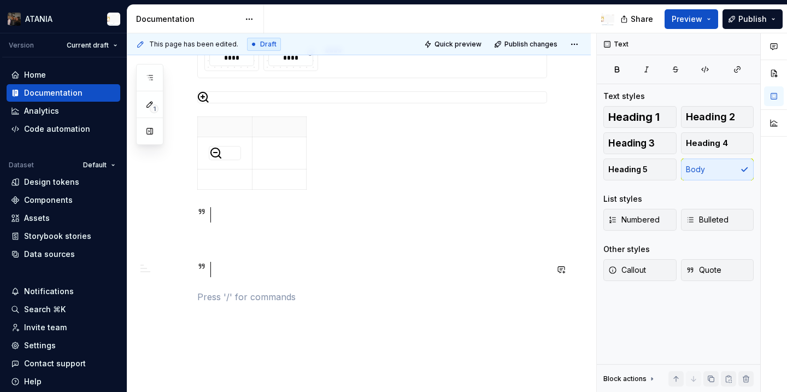
scroll to position [1231, 0]
click at [719, 272] on span "Quote" at bounding box center [704, 270] width 36 height 11
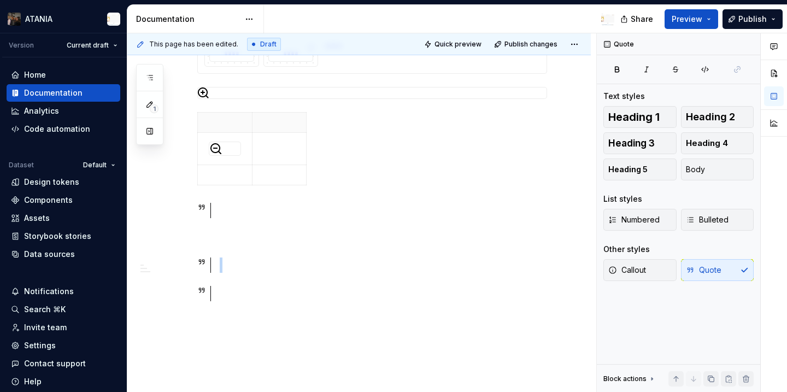
click at [709, 117] on span "Heading 2" at bounding box center [710, 117] width 49 height 11
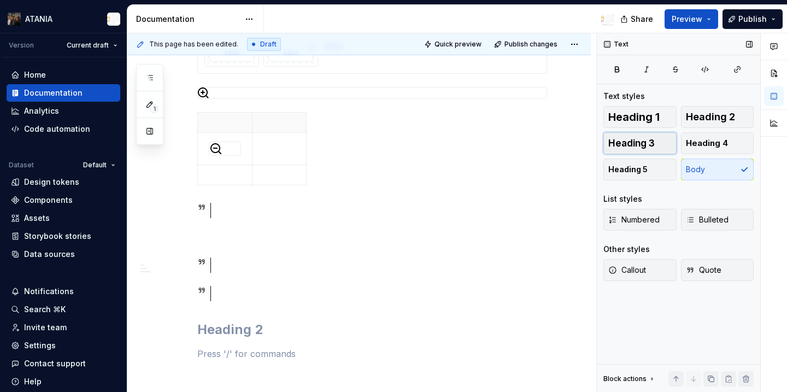
click at [662, 149] on button "Heading 3" at bounding box center [640, 143] width 73 height 22
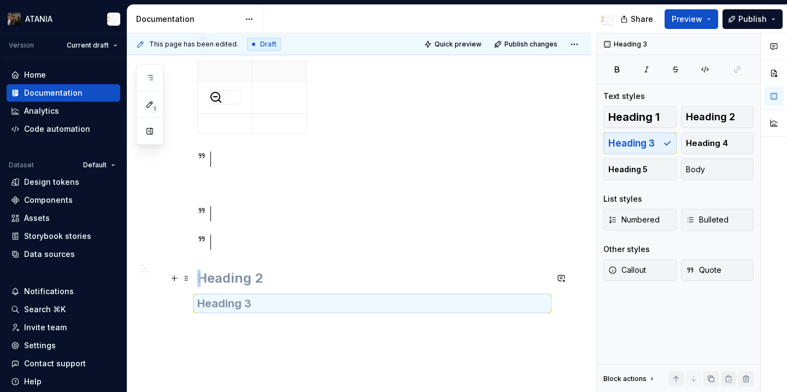
scroll to position [1290, 0]
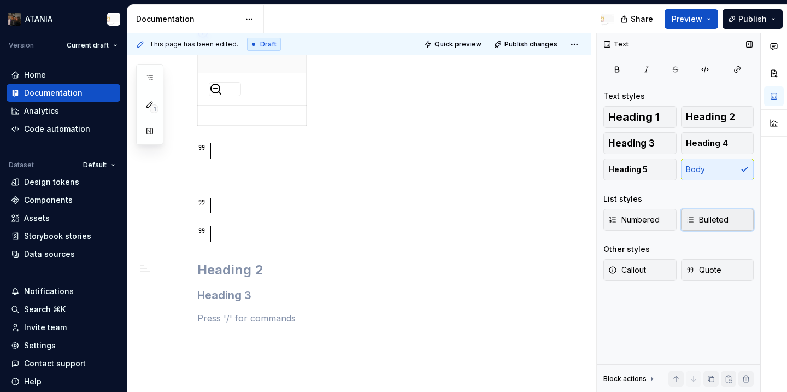
click at [720, 218] on span "Bulleted" at bounding box center [707, 219] width 43 height 11
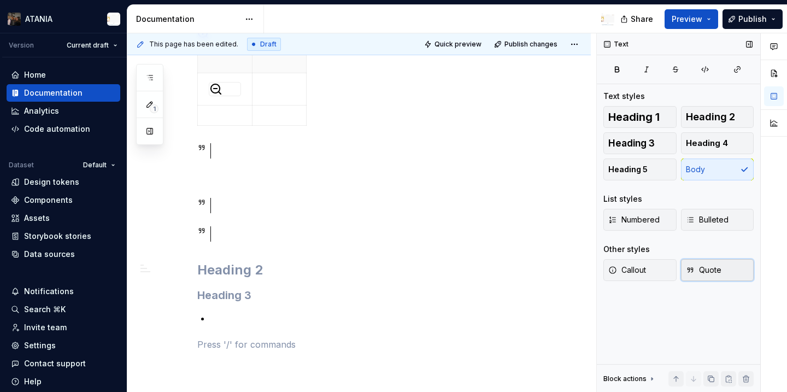
click at [700, 270] on span "Quote" at bounding box center [704, 270] width 36 height 11
click at [700, 270] on div "Callout Quote" at bounding box center [679, 270] width 150 height 22
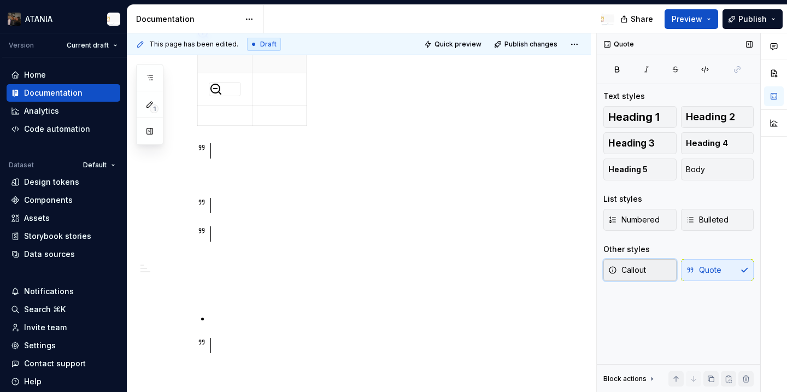
click at [631, 270] on span "Callout" at bounding box center [628, 270] width 38 height 11
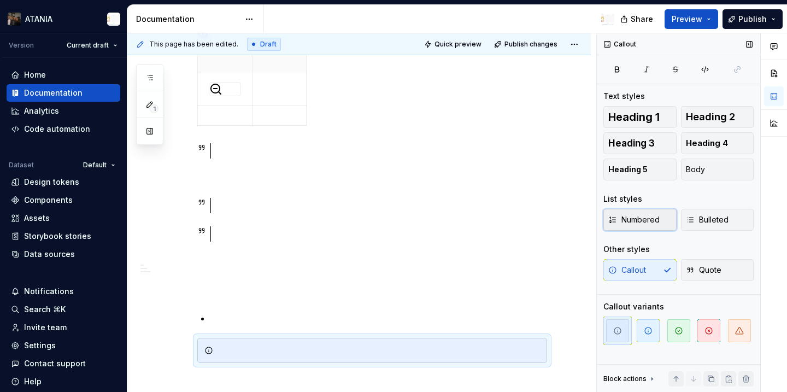
click at [634, 230] on button "Numbered" at bounding box center [640, 220] width 73 height 22
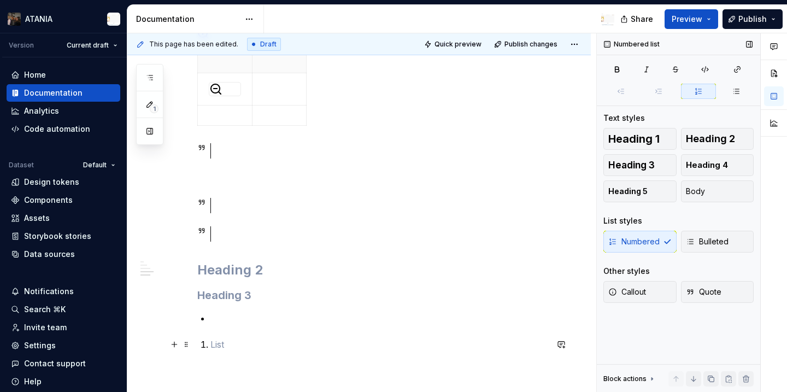
click at [259, 347] on p at bounding box center [379, 344] width 337 height 13
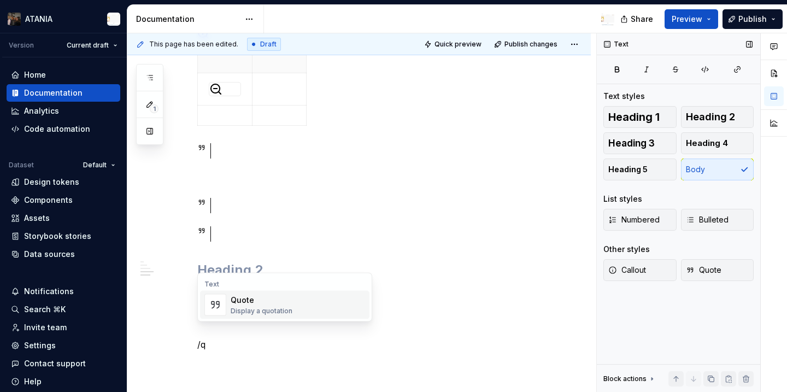
scroll to position [1302, 0]
click at [309, 292] on span "Quote Display a quotation" at bounding box center [285, 305] width 170 height 28
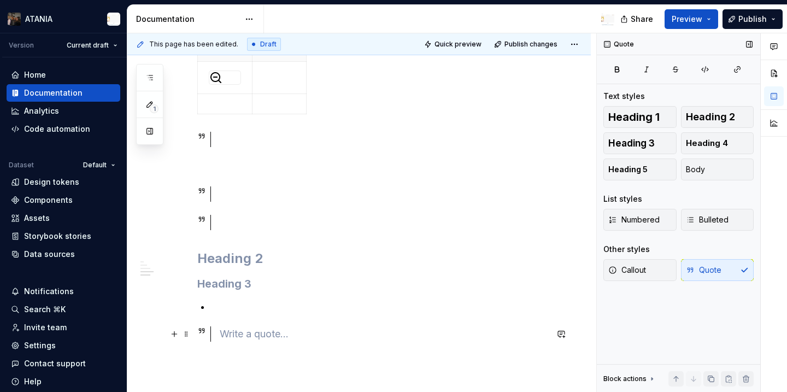
click at [291, 332] on div at bounding box center [384, 333] width 328 height 15
click at [713, 266] on div "Callout Quote" at bounding box center [679, 270] width 150 height 22
click at [715, 273] on div "Callout Quote" at bounding box center [679, 270] width 150 height 22
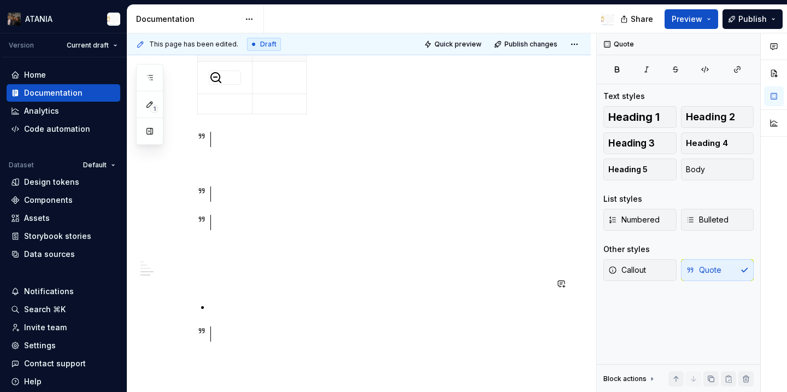
click at [723, 261] on button "Quote" at bounding box center [717, 270] width 73 height 22
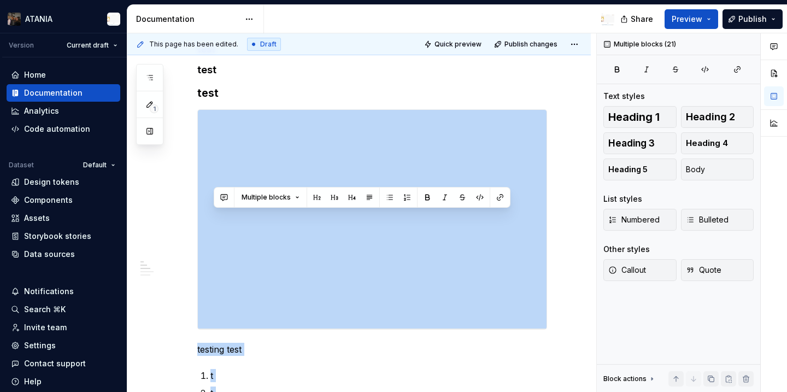
scroll to position [0, 0]
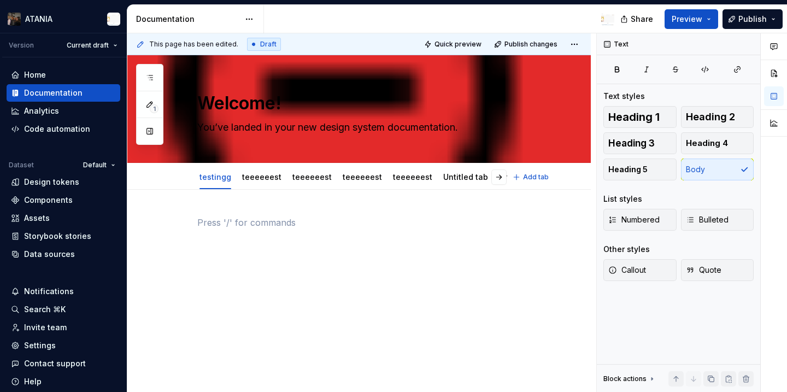
drag, startPoint x: 287, startPoint y: 287, endPoint x: 214, endPoint y: 159, distance: 147.9
click at [228, 242] on div at bounding box center [372, 237] width 350 height 42
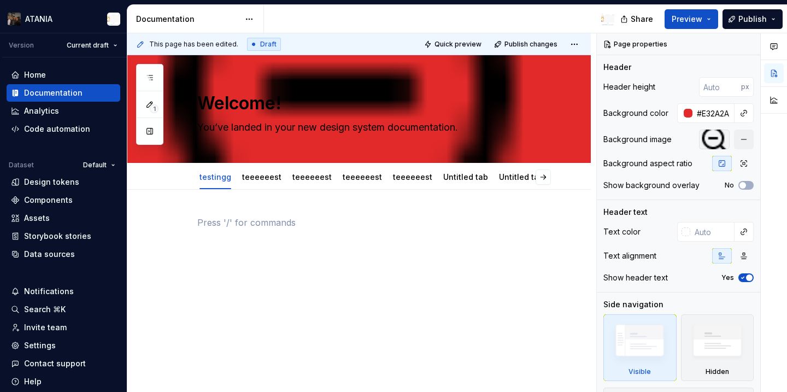
click at [305, 265] on div at bounding box center [372, 243] width 350 height 55
click at [298, 242] on div at bounding box center [372, 237] width 350 height 42
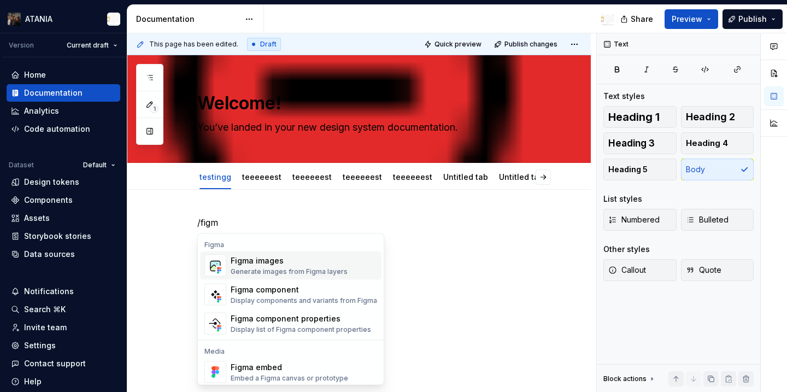
click at [343, 264] on div "Figma images Generate images from Figma layers" at bounding box center [304, 266] width 147 height 22
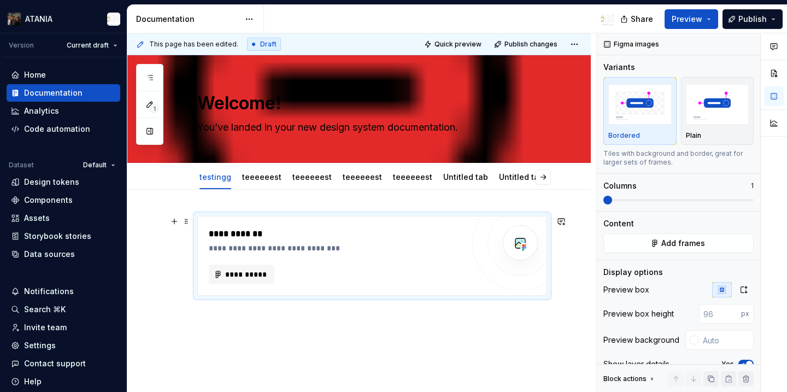
click at [263, 262] on div "**********" at bounding box center [336, 255] width 255 height 57
click at [260, 277] on span "**********" at bounding box center [246, 274] width 43 height 11
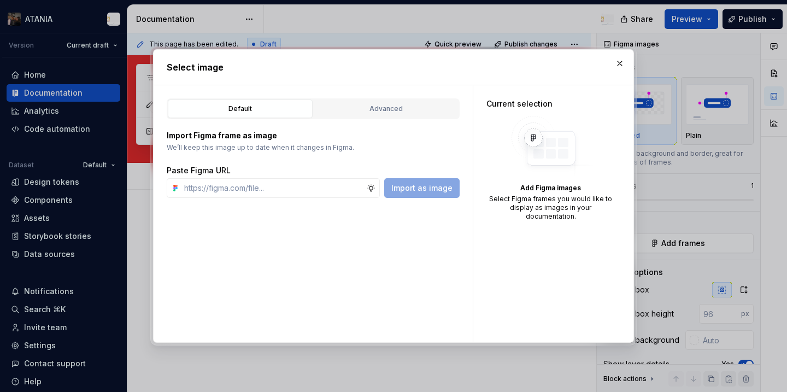
click at [355, 119] on div "Import Figma frame as image We’ll keep this image up to date when it changes in…" at bounding box center [313, 158] width 293 height 79
click at [629, 57] on div "Select image" at bounding box center [394, 67] width 480 height 35
drag, startPoint x: 619, startPoint y: 63, endPoint x: 562, endPoint y: 174, distance: 124.5
click at [562, 174] on div "Select image Default Advanced Import Figma frame as image We’ll keep this image…" at bounding box center [393, 196] width 487 height 300
click at [406, 113] on div "Advanced" at bounding box center [386, 108] width 137 height 11
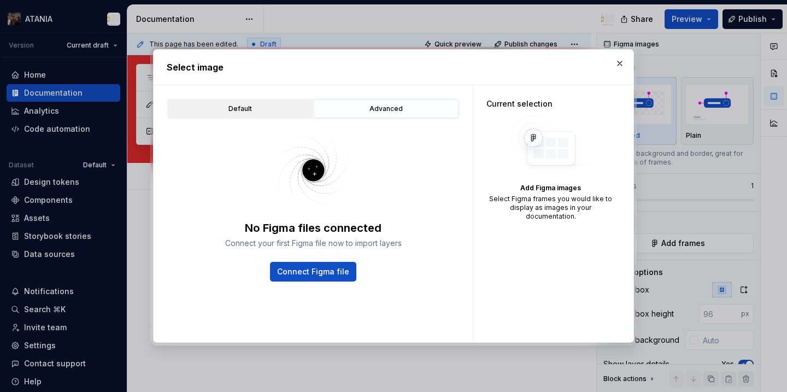
click at [276, 115] on button "Default" at bounding box center [240, 109] width 145 height 19
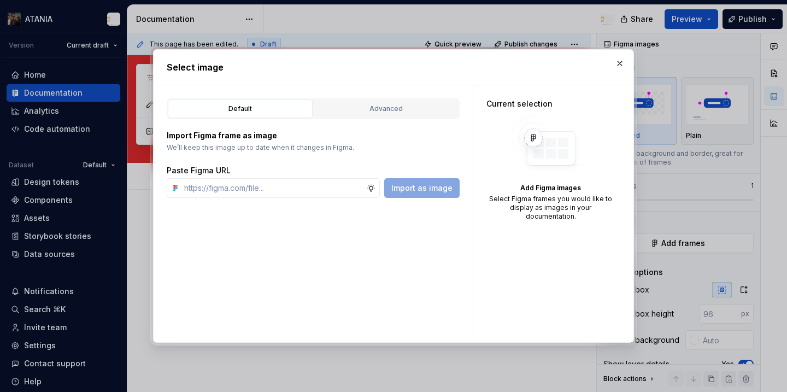
type textarea "*"
click at [357, 201] on div "Default Advanced Import Figma frame as image We’ll keep this image up to date w…" at bounding box center [313, 214] width 319 height 258
click at [341, 189] on input "text" at bounding box center [273, 188] width 187 height 20
paste input "[URL][DOMAIN_NAME]"
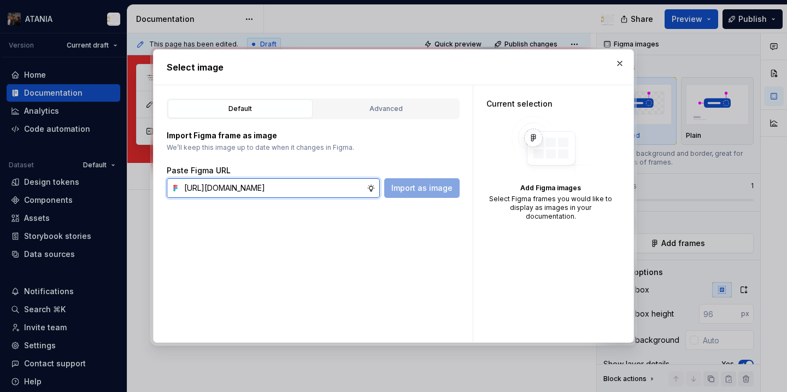
scroll to position [0, 286]
type input "[URL][DOMAIN_NAME]"
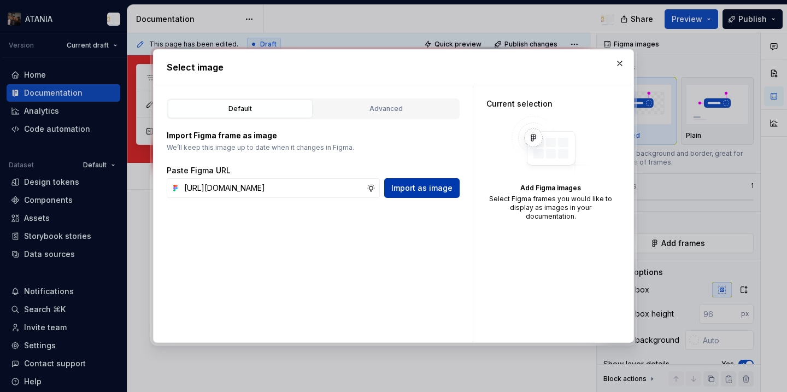
click at [416, 194] on button "Import as image" at bounding box center [421, 188] width 75 height 20
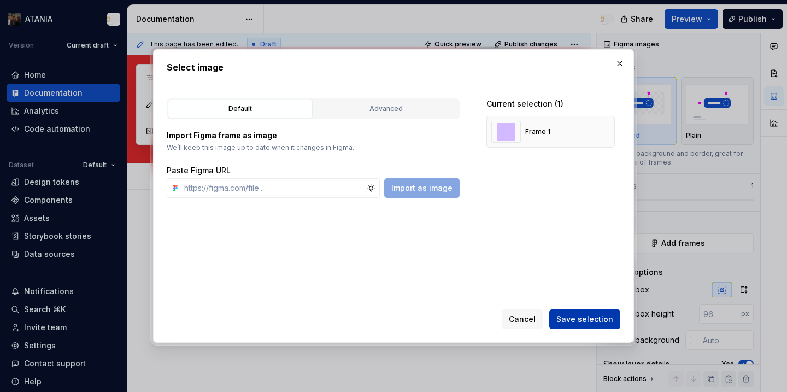
click at [581, 312] on button "Save selection" at bounding box center [585, 319] width 71 height 20
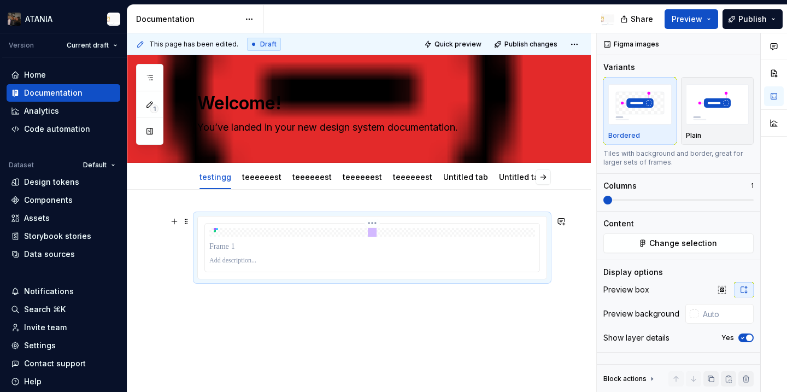
click at [219, 231] on icon at bounding box center [216, 229] width 9 height 9
click at [363, 230] on div at bounding box center [372, 232] width 326 height 9
type textarea "*"
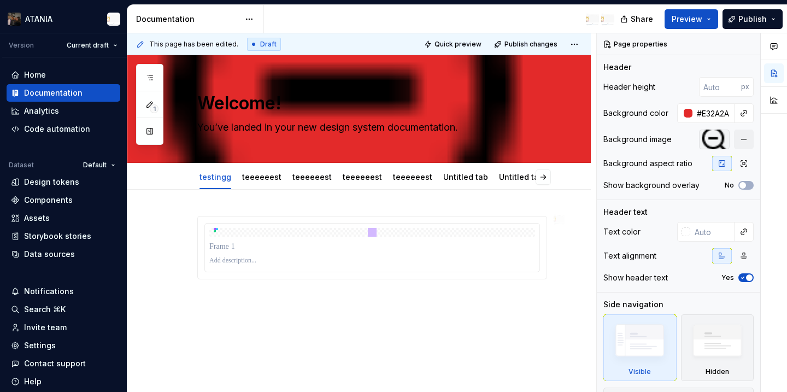
type textarea "*"
click at [310, 307] on div at bounding box center [359, 300] width 464 height 220
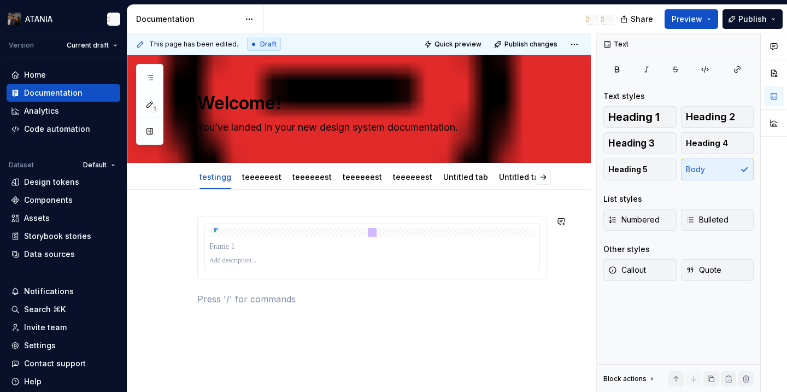
click at [310, 307] on div at bounding box center [372, 267] width 350 height 103
click at [310, 321] on div at bounding box center [359, 313] width 464 height 247
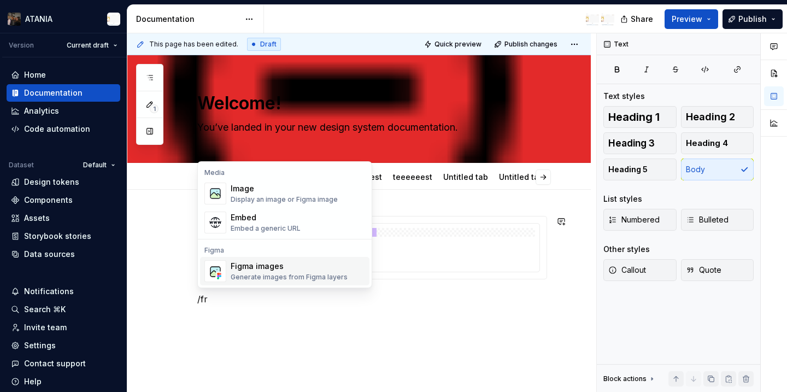
click at [282, 263] on div "Figma images" at bounding box center [289, 266] width 117 height 11
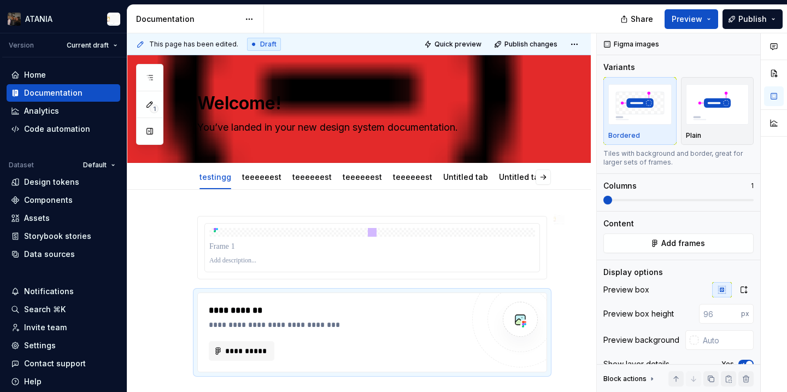
type textarea "*"
